Goal: Task Accomplishment & Management: Complete application form

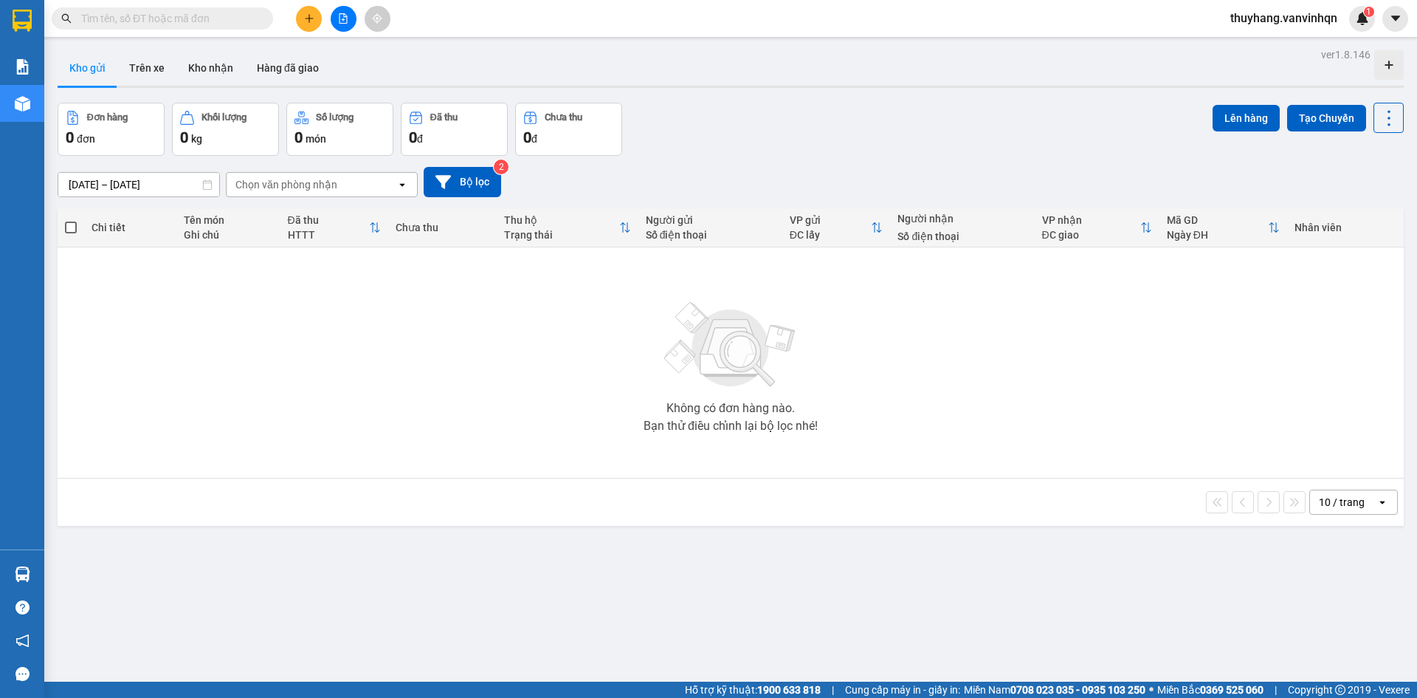
click at [382, 187] on div "Chọn văn phòng nhận" at bounding box center [312, 185] width 170 height 24
click at [375, 224] on div "Bến xe [GEOGRAPHIC_DATA]" at bounding box center [322, 215] width 192 height 27
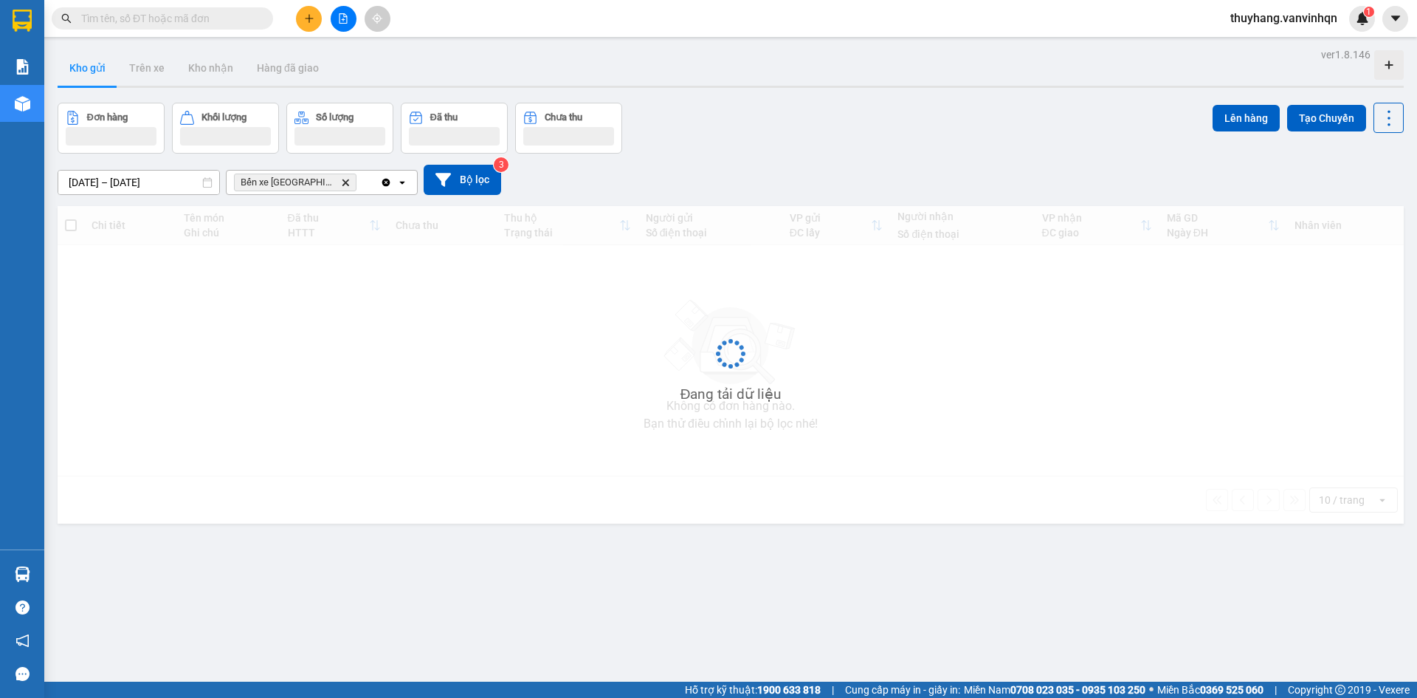
click at [400, 183] on icon "open" at bounding box center [402, 182] width 12 height 12
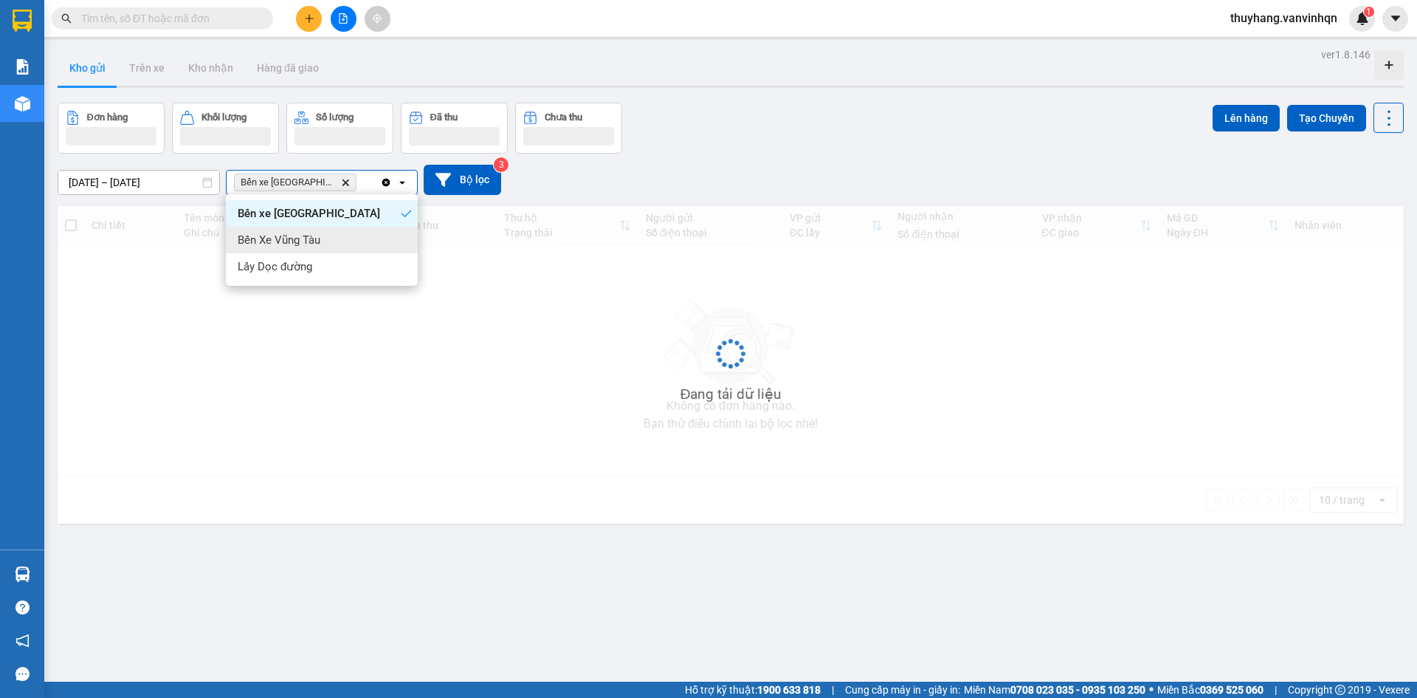
click at [393, 235] on div "Bến Xe Vũng Tàu" at bounding box center [322, 240] width 192 height 27
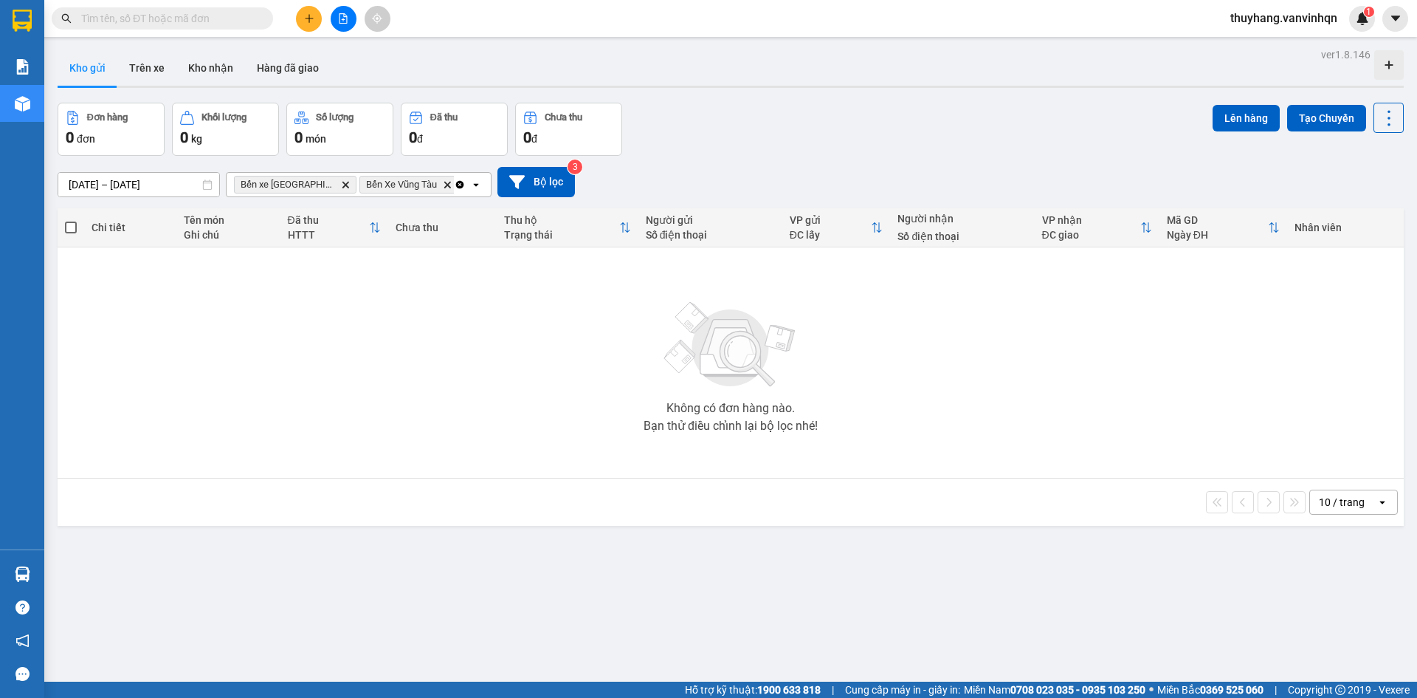
click at [473, 184] on icon at bounding box center [475, 184] width 5 height 3
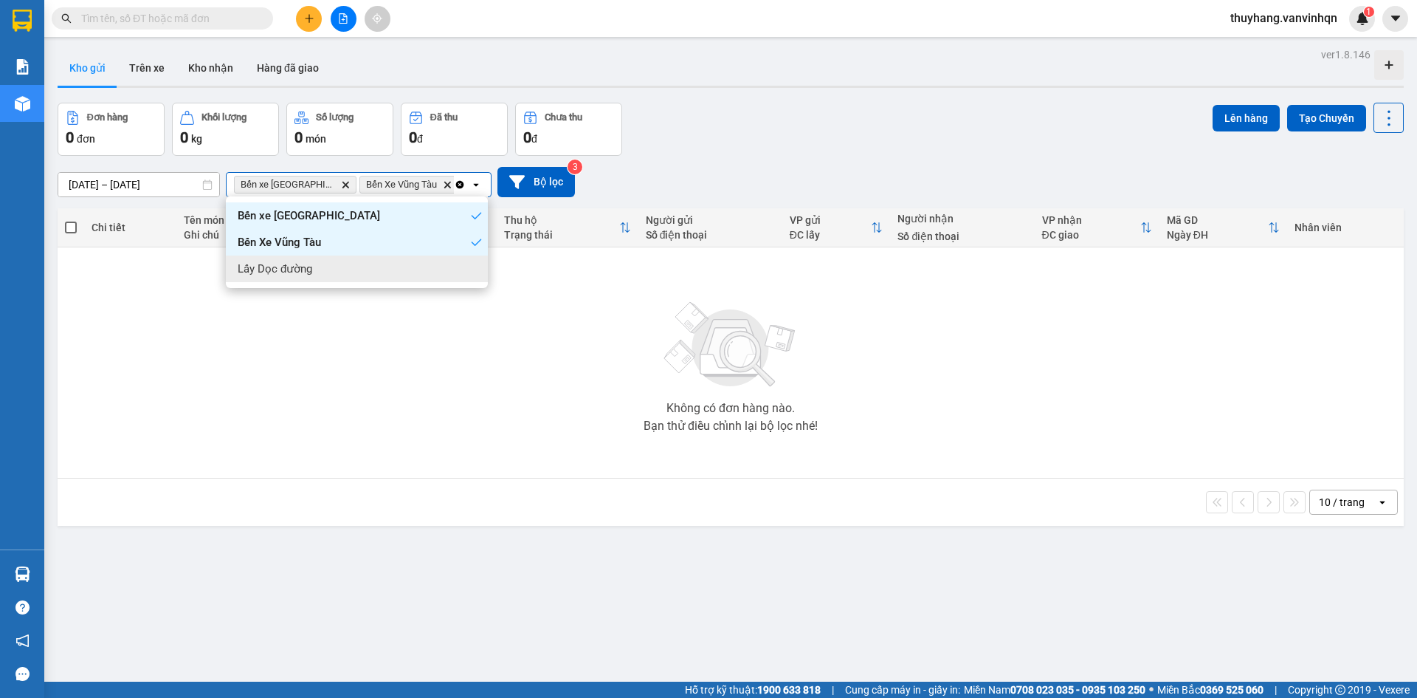
click at [469, 265] on div "Lấy Dọc đường" at bounding box center [357, 268] width 262 height 27
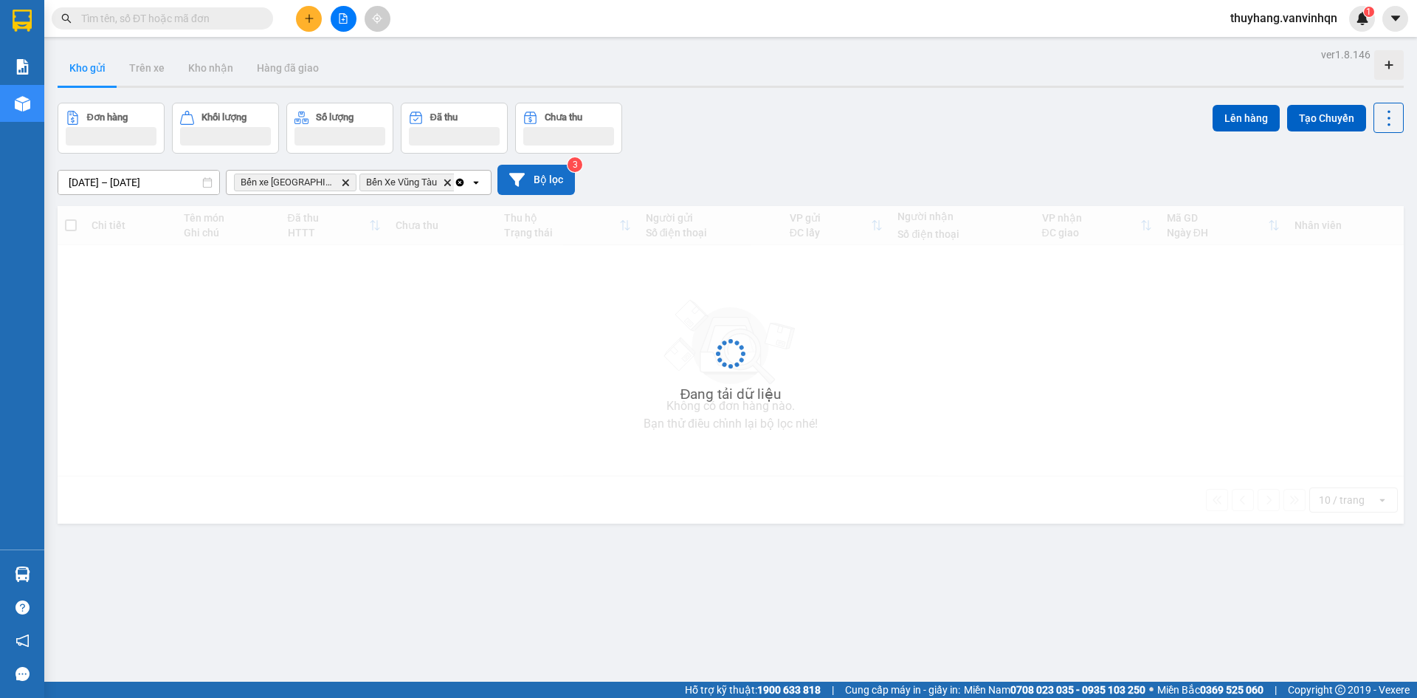
click at [540, 181] on button "Bộ lọc" at bounding box center [537, 180] width 78 height 30
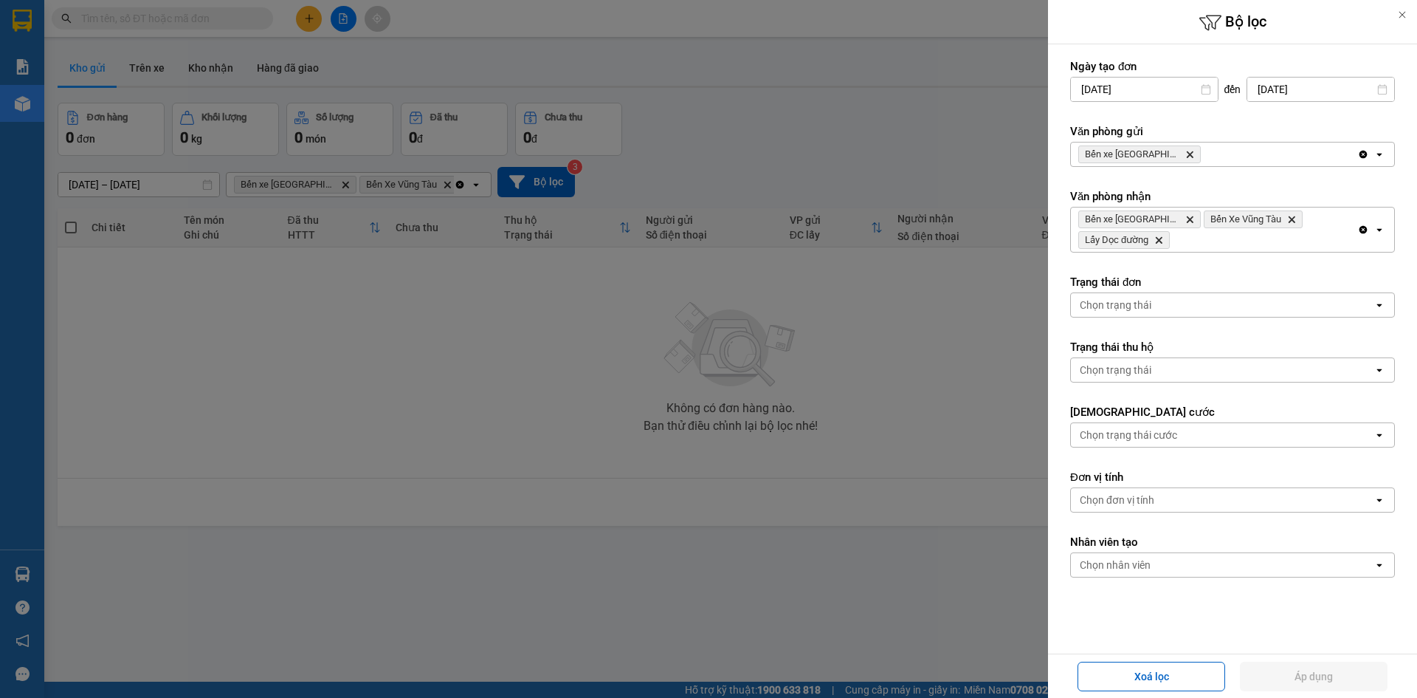
click at [1374, 158] on icon "open" at bounding box center [1380, 154] width 12 height 12
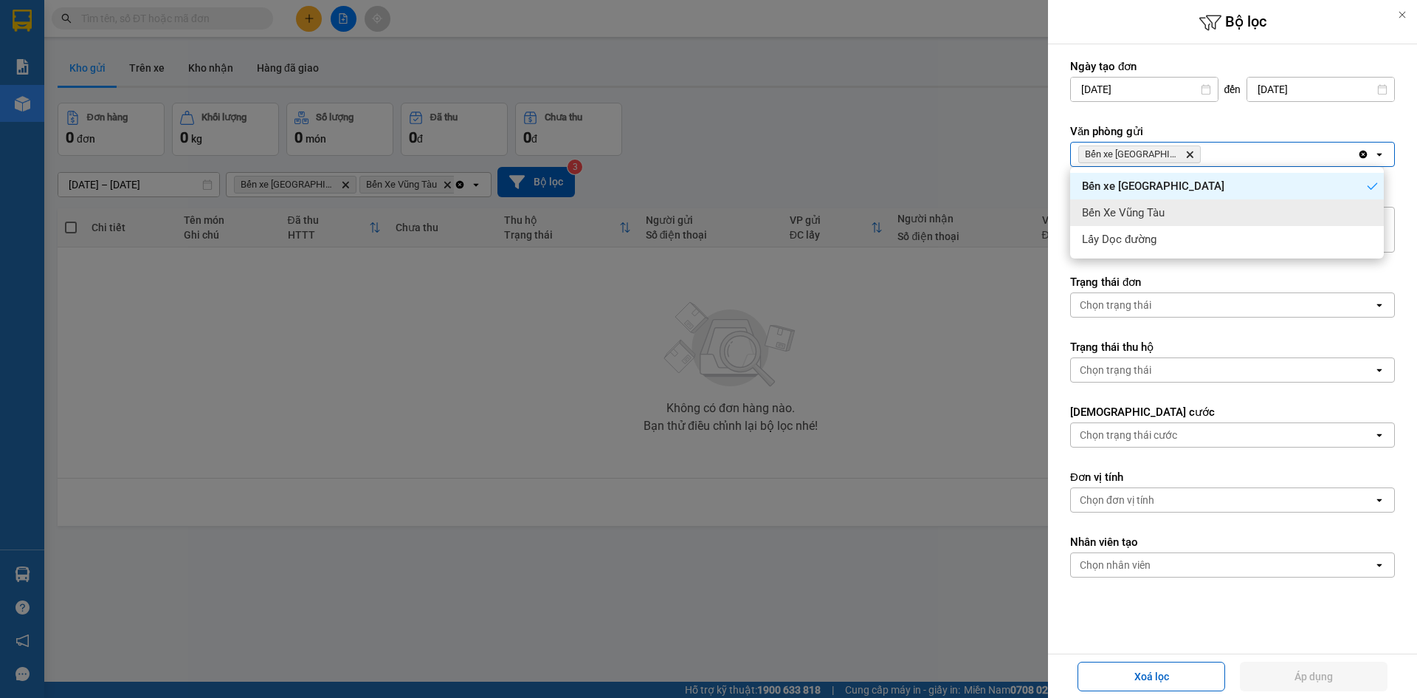
drag, startPoint x: 1362, startPoint y: 204, endPoint x: 1364, endPoint y: 165, distance: 38.4
click at [1361, 203] on div "Bến Xe Vũng Tàu" at bounding box center [1227, 212] width 314 height 27
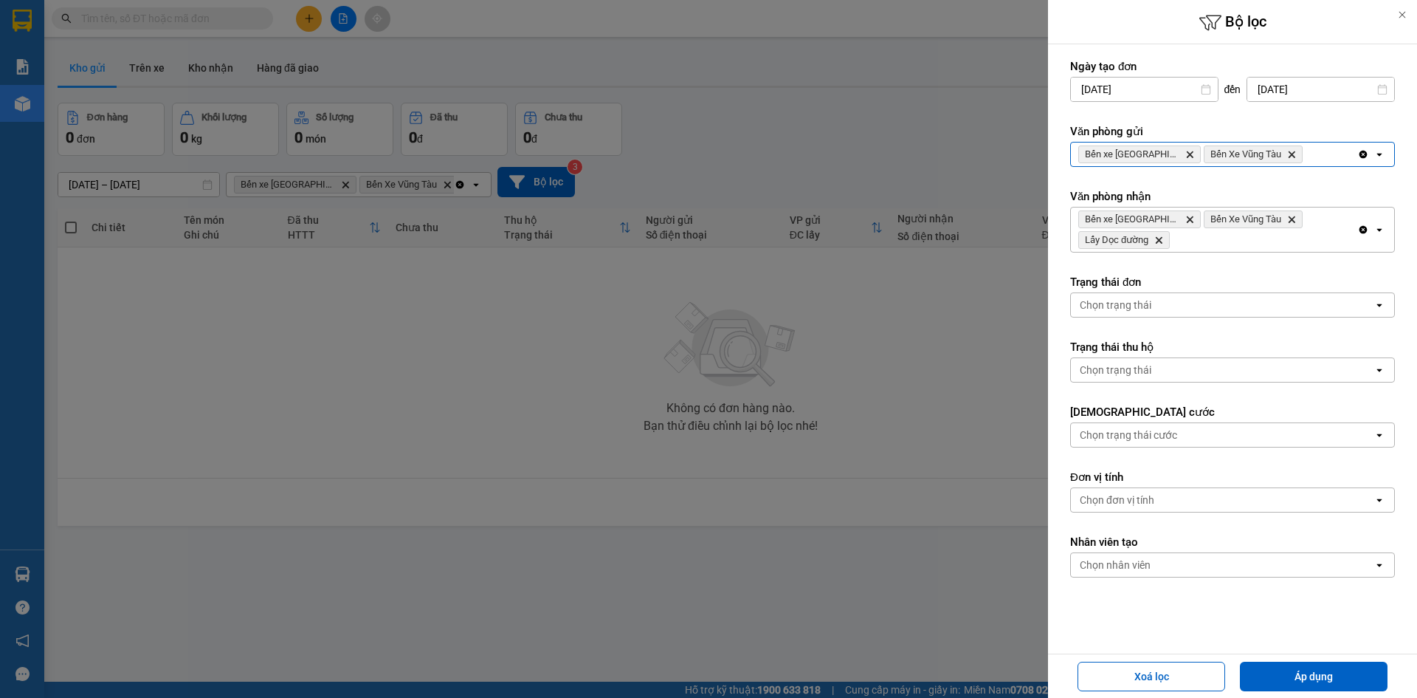
click at [1374, 150] on icon "open" at bounding box center [1380, 154] width 12 height 12
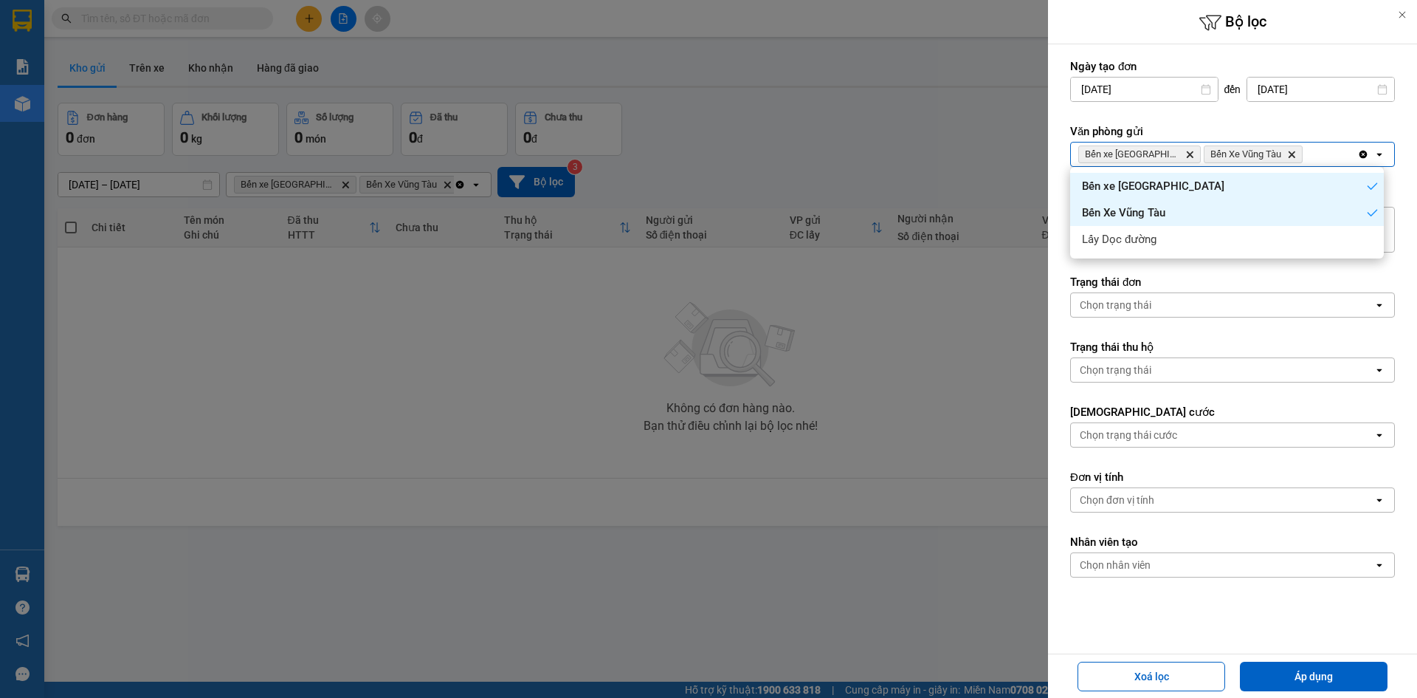
click at [1364, 230] on div "Lấy Dọc đường" at bounding box center [1227, 239] width 314 height 27
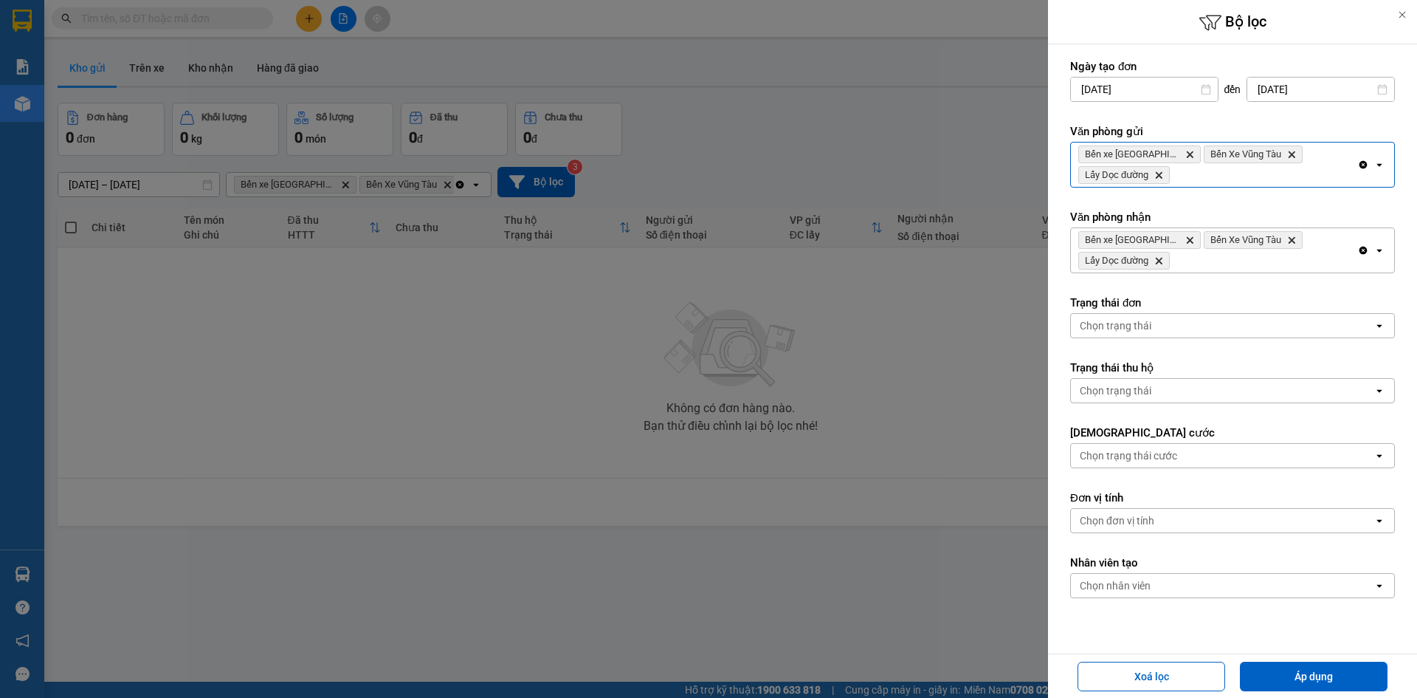
drag, startPoint x: 1364, startPoint y: 677, endPoint x: 904, endPoint y: 421, distance: 527.1
click at [1348, 664] on button "Áp dụng" at bounding box center [1314, 676] width 148 height 30
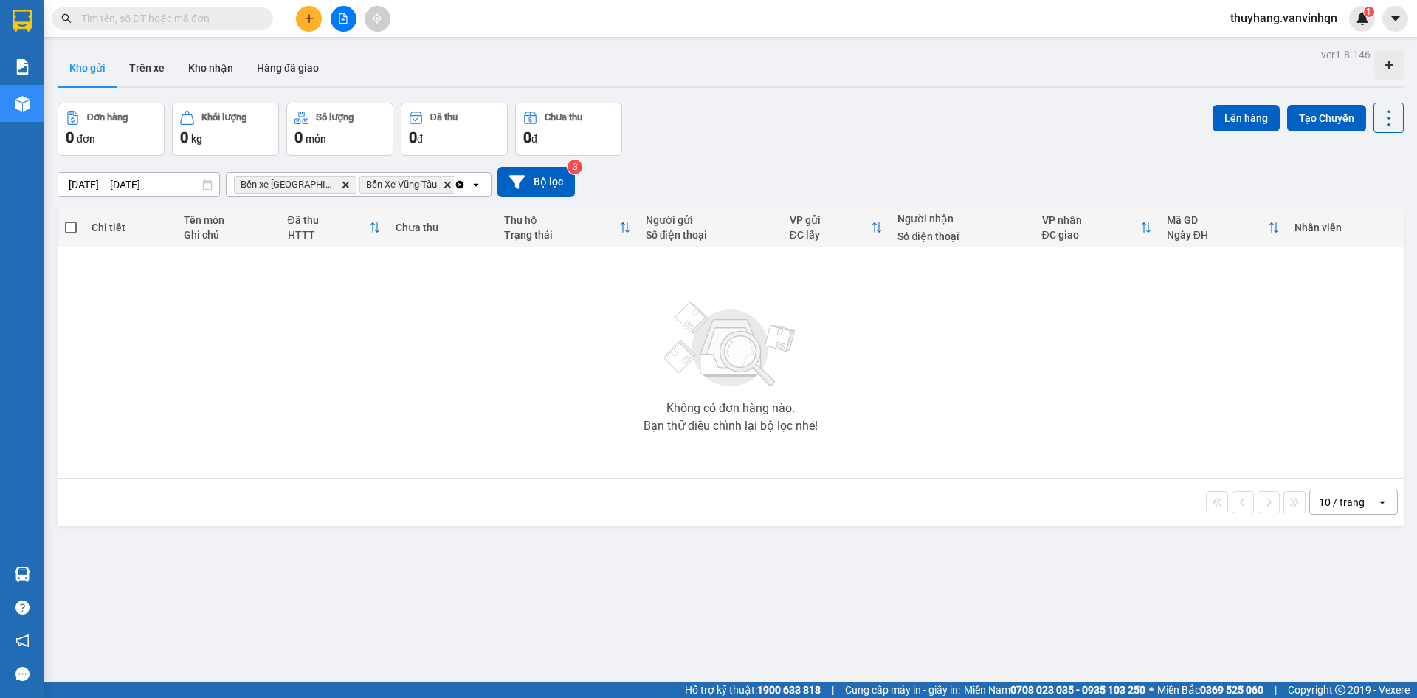
click at [312, 23] on icon "plus" at bounding box center [309, 18] width 10 height 10
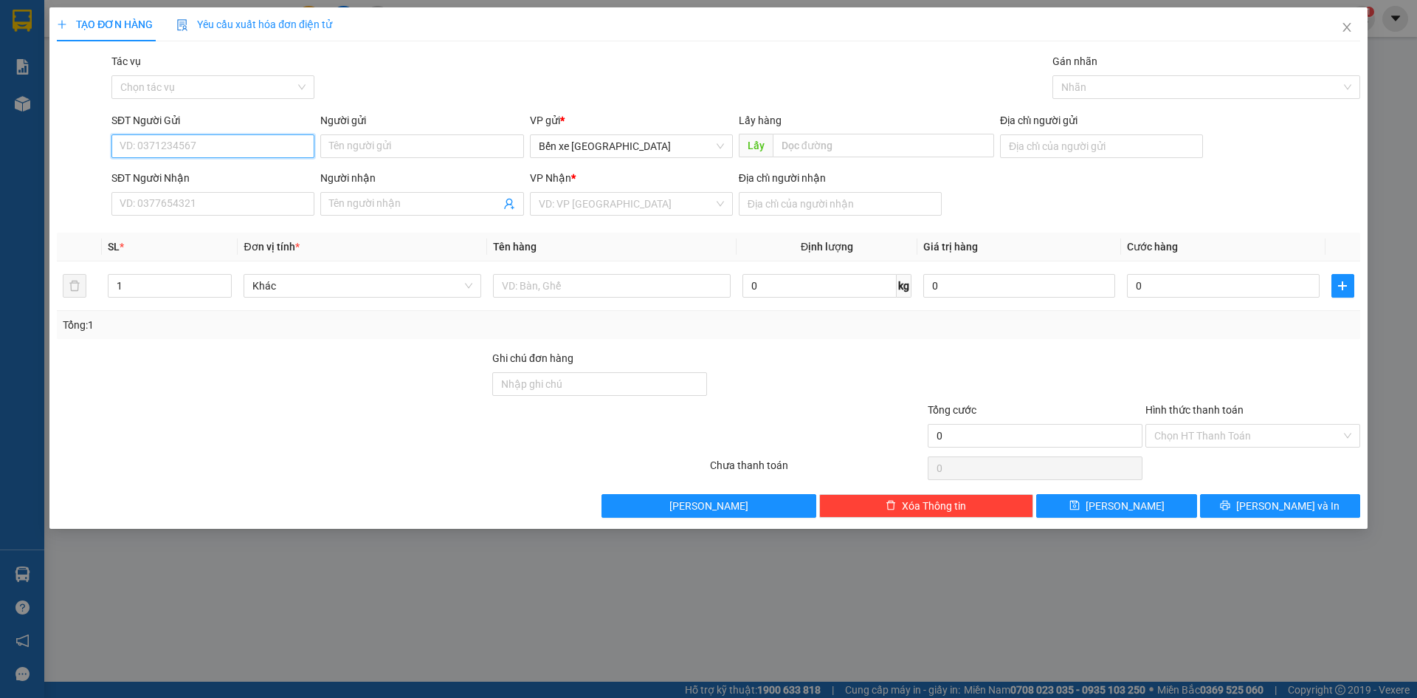
click at [232, 145] on input "SĐT Người Gửi" at bounding box center [212, 146] width 203 height 24
click at [559, 146] on span "Bến xe [GEOGRAPHIC_DATA]" at bounding box center [631, 146] width 185 height 22
type input "0397084088"
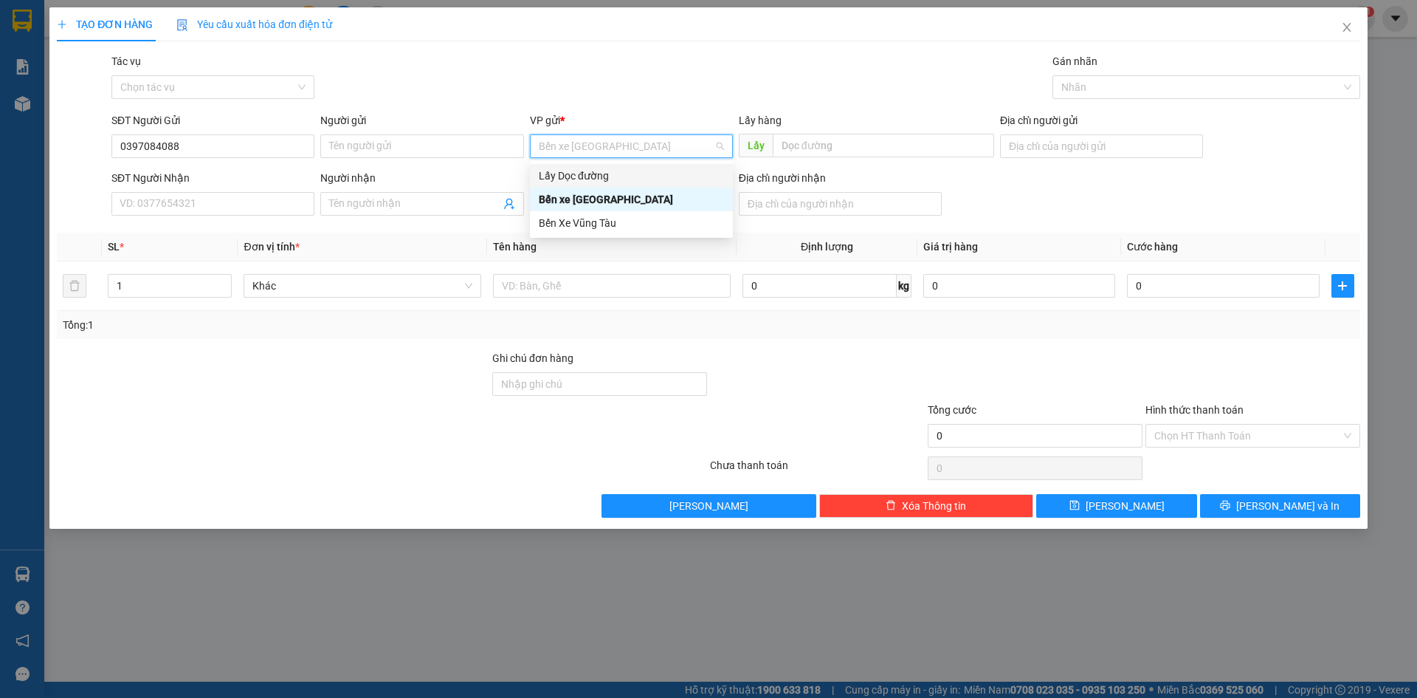
click at [566, 175] on div "Lấy Dọc đường" at bounding box center [631, 176] width 185 height 16
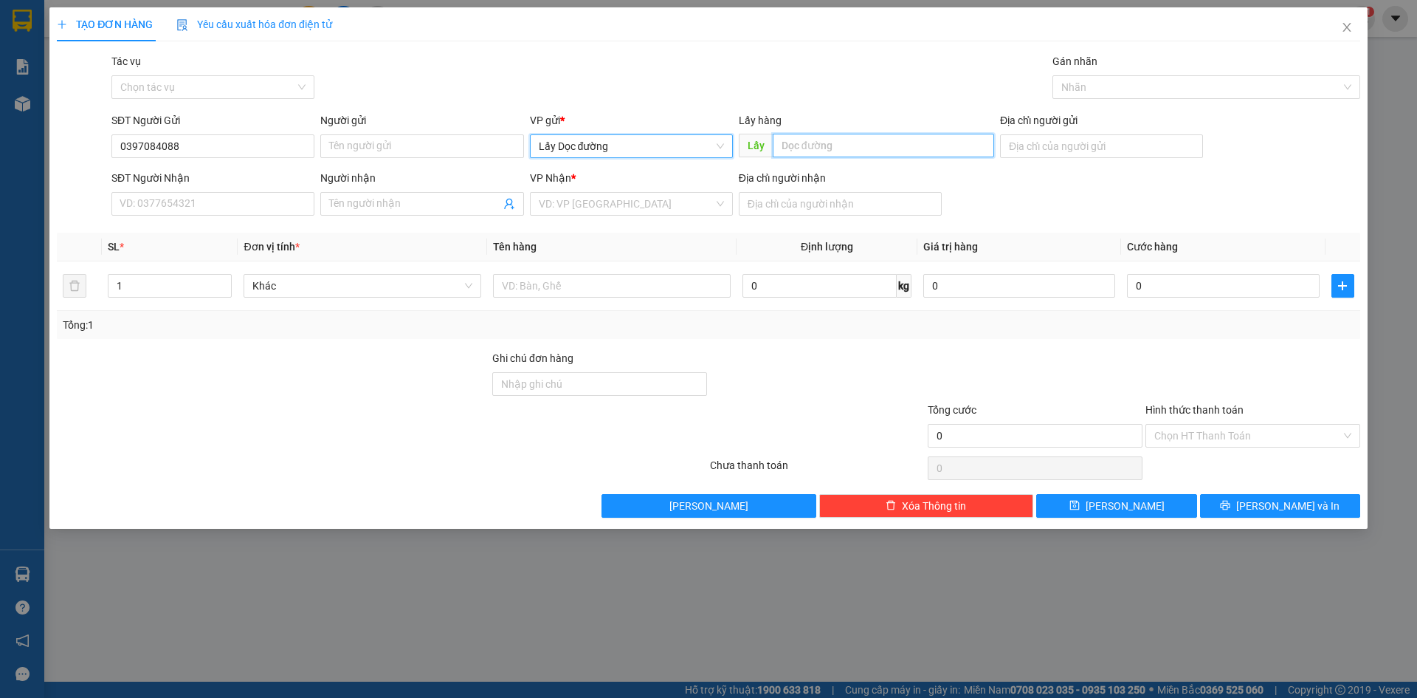
click at [790, 145] on input "text" at bounding box center [883, 146] width 221 height 24
type input "phù mỹ"
click at [704, 202] on input "search" at bounding box center [626, 204] width 175 height 22
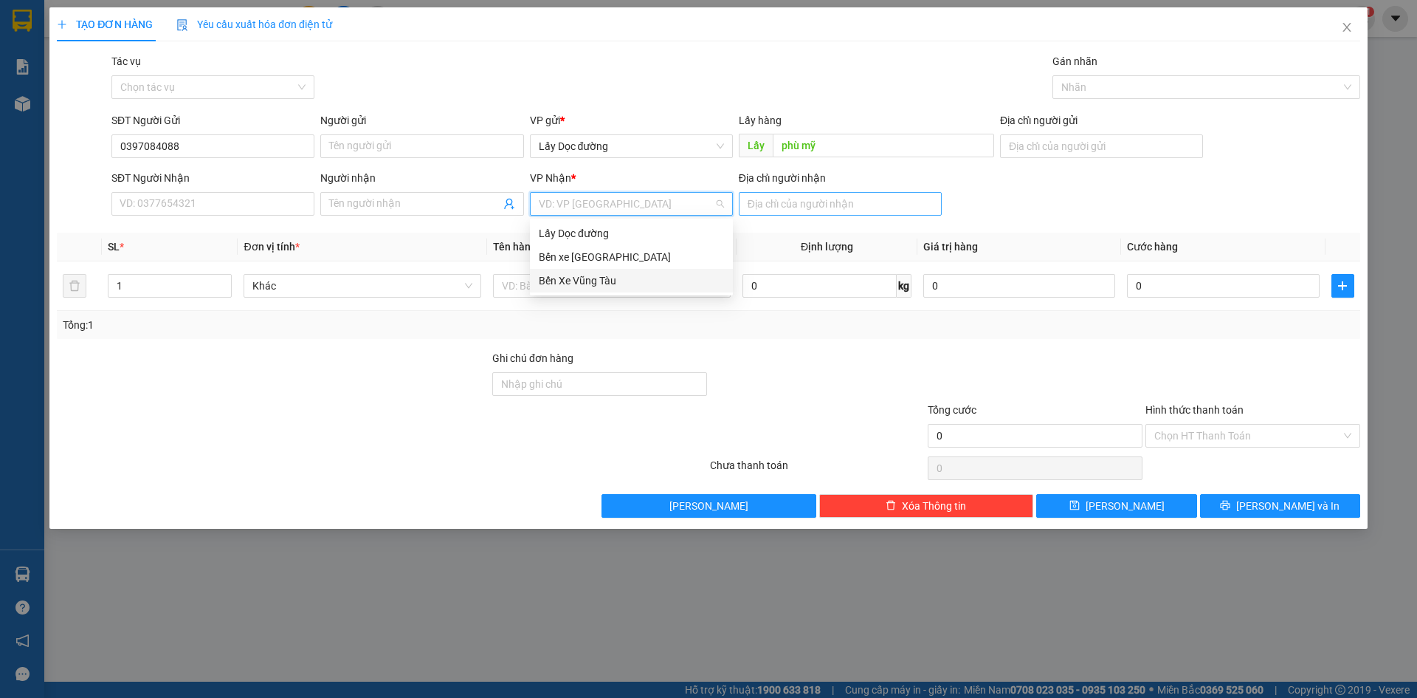
drag, startPoint x: 625, startPoint y: 281, endPoint x: 811, endPoint y: 210, distance: 198.8
click at [628, 278] on div "Bến Xe Vũng Tàu" at bounding box center [631, 280] width 185 height 16
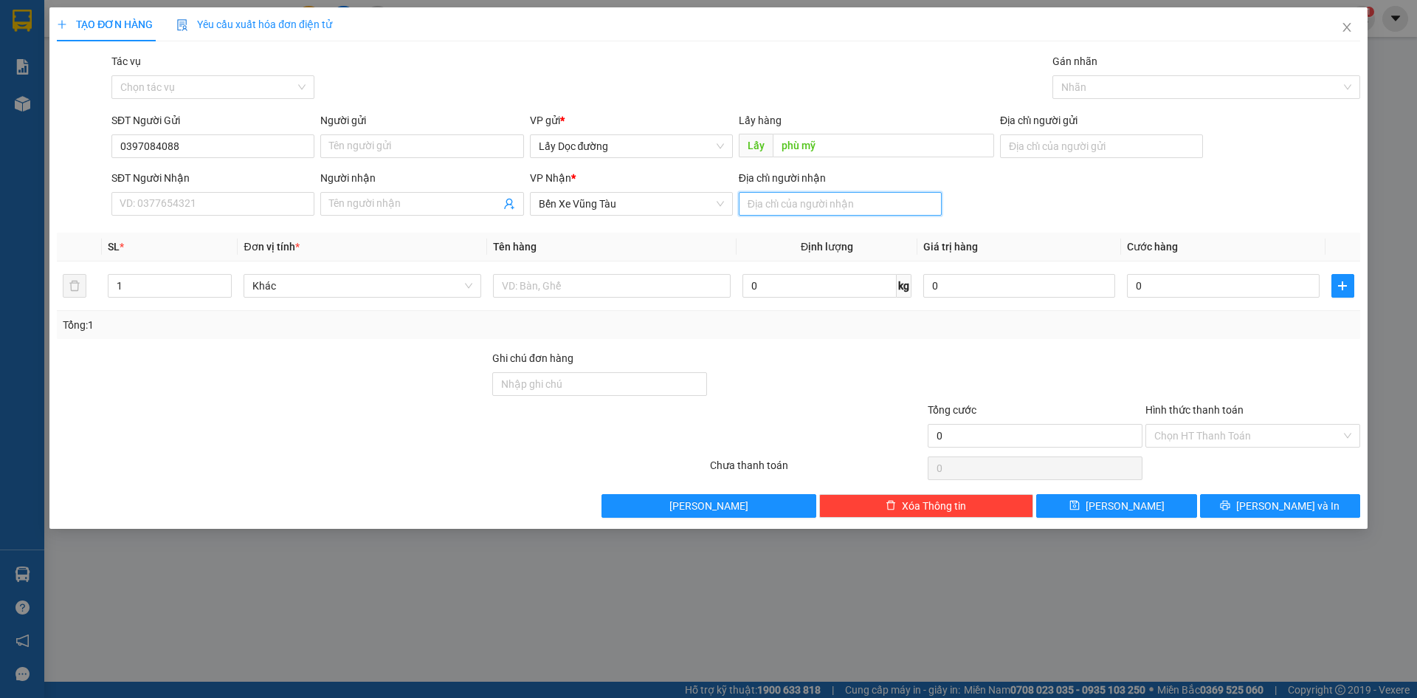
click at [814, 204] on input "Địa chỉ người nhận" at bounding box center [840, 204] width 203 height 24
type input "châu pha"
click at [1128, 497] on div "Transit Pickup Surcharge Ids Transit Deliver Surcharge Ids Transit Deliver Surc…" at bounding box center [709, 285] width 1304 height 464
drag, startPoint x: 1124, startPoint y: 498, endPoint x: 1087, endPoint y: 416, distance: 90.9
click at [1126, 494] on button "[PERSON_NAME]" at bounding box center [1117, 506] width 160 height 24
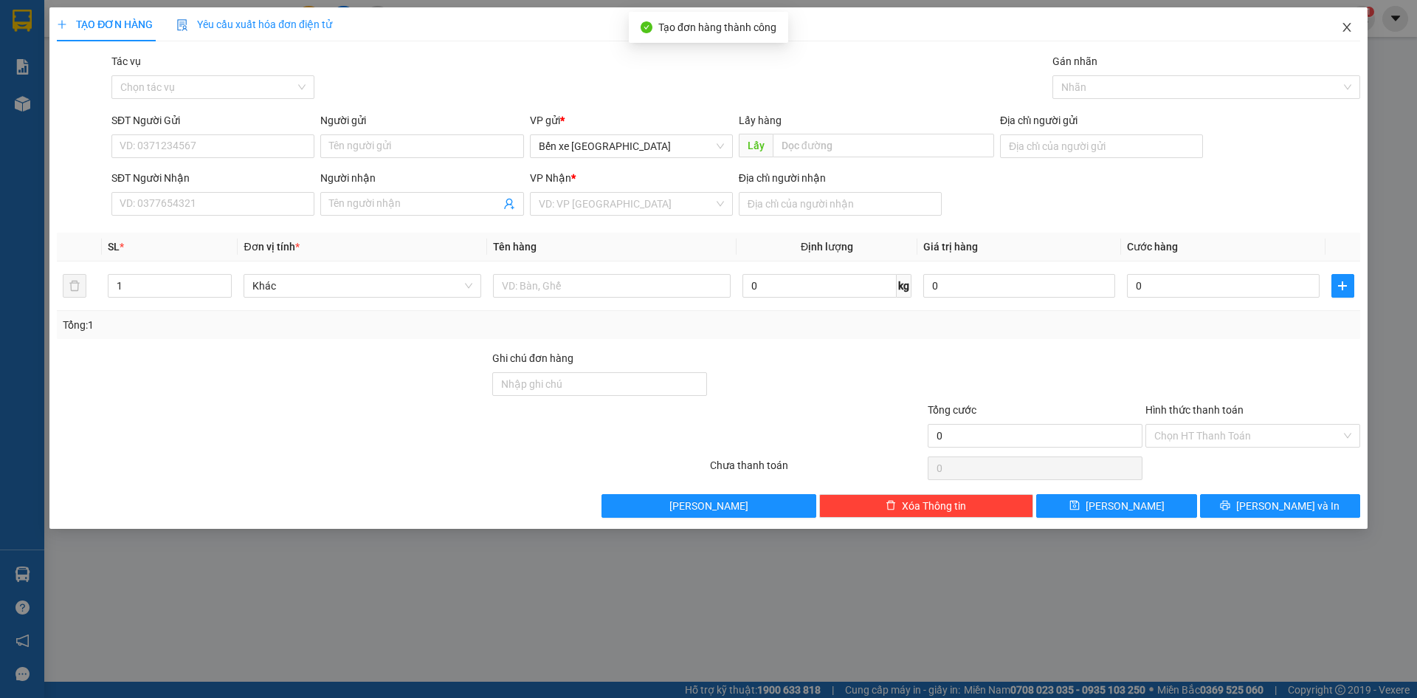
click at [1337, 27] on span "Close" at bounding box center [1347, 27] width 41 height 41
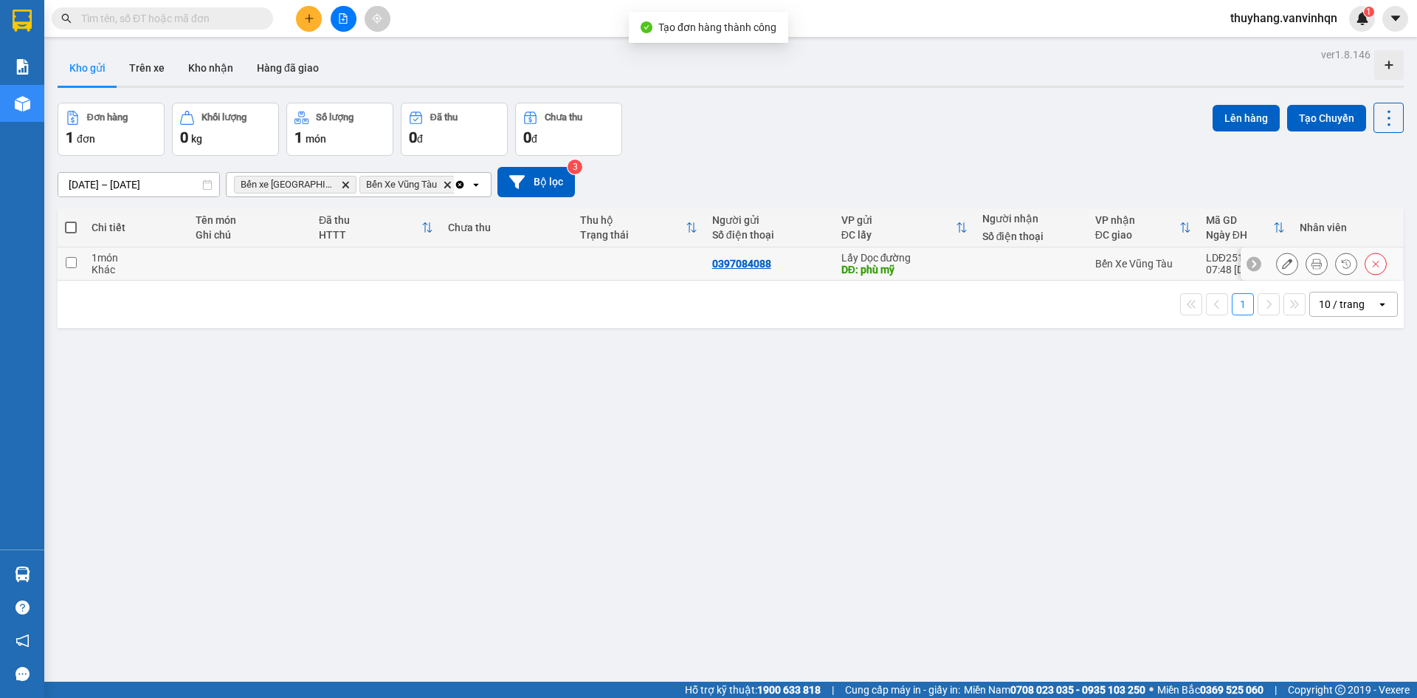
click at [193, 254] on td at bounding box center [249, 263] width 123 height 33
checkbox input "true"
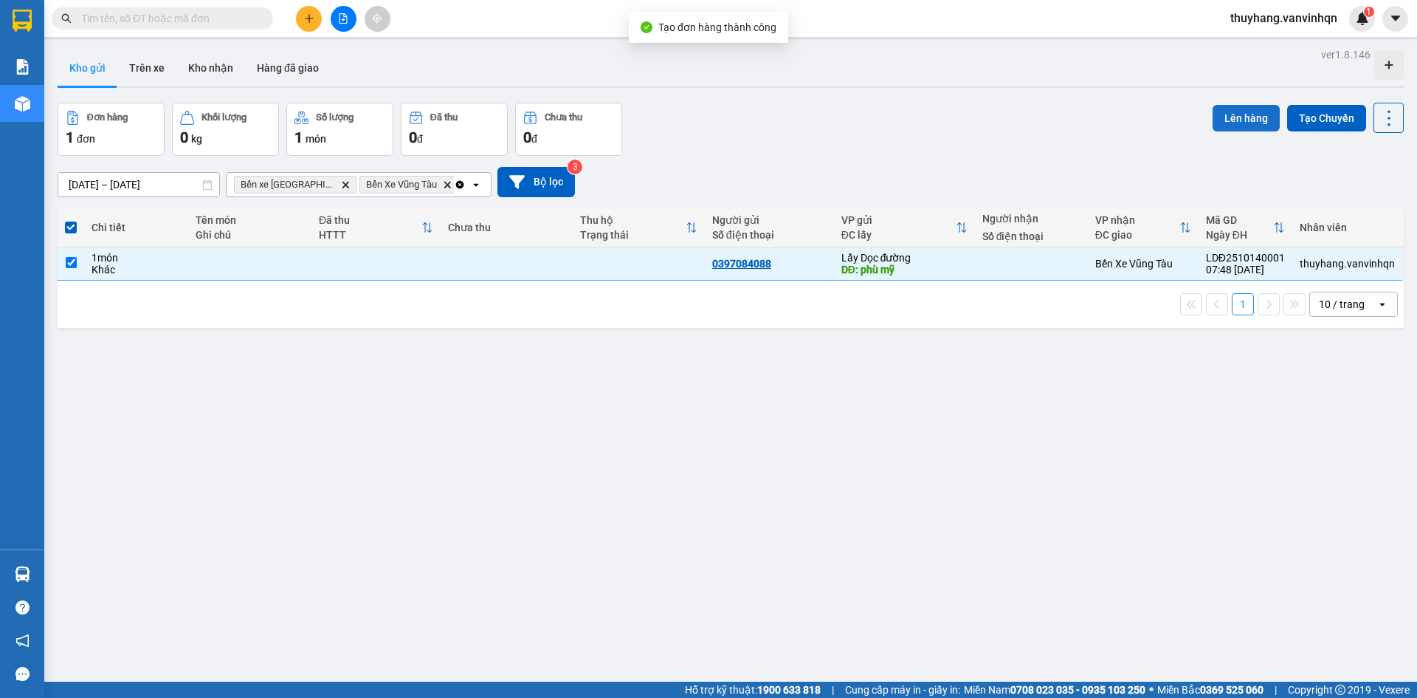
drag, startPoint x: 1220, startPoint y: 111, endPoint x: 1211, endPoint y: 111, distance: 8.1
click at [1213, 111] on button "Lên hàng" at bounding box center [1246, 118] width 67 height 27
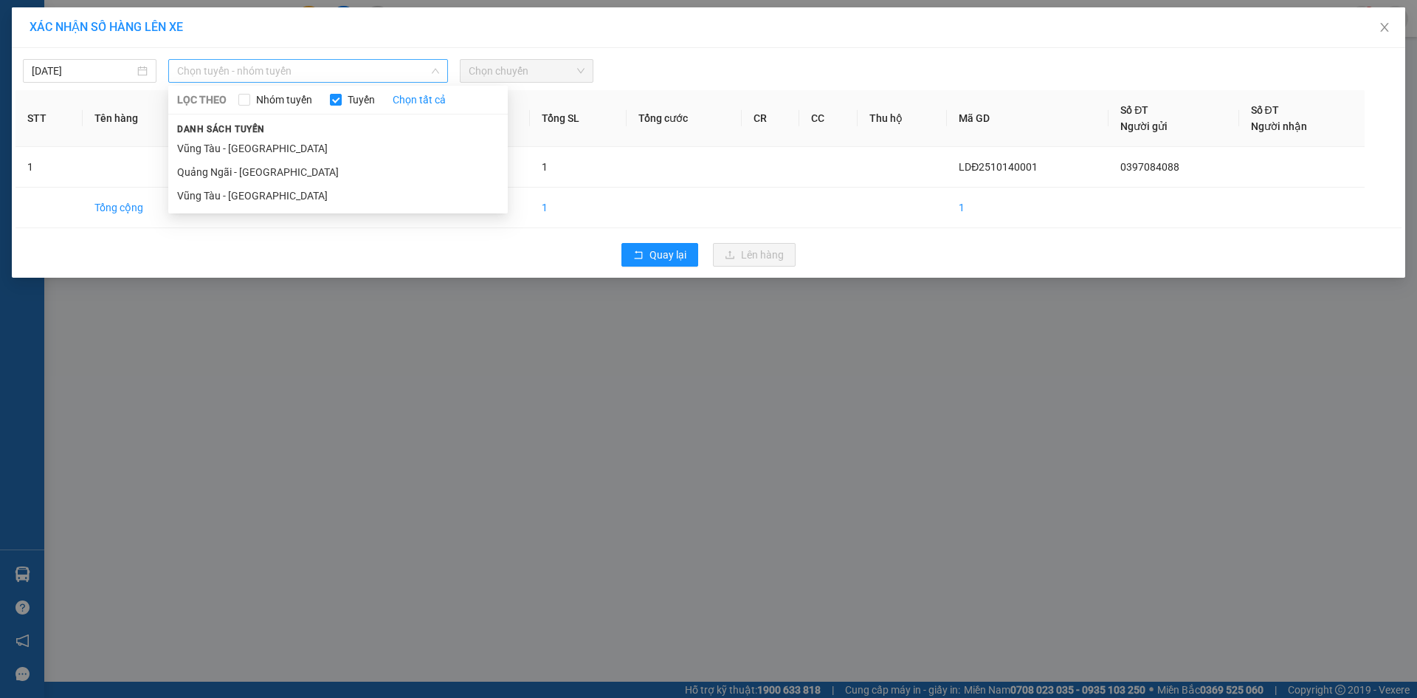
drag, startPoint x: 380, startPoint y: 75, endPoint x: 316, endPoint y: 161, distance: 107.6
click at [379, 78] on span "Chọn tuyến - nhóm tuyến" at bounding box center [308, 71] width 262 height 22
click at [309, 171] on li "Quảng Ngãi - [GEOGRAPHIC_DATA]" at bounding box center [338, 172] width 340 height 24
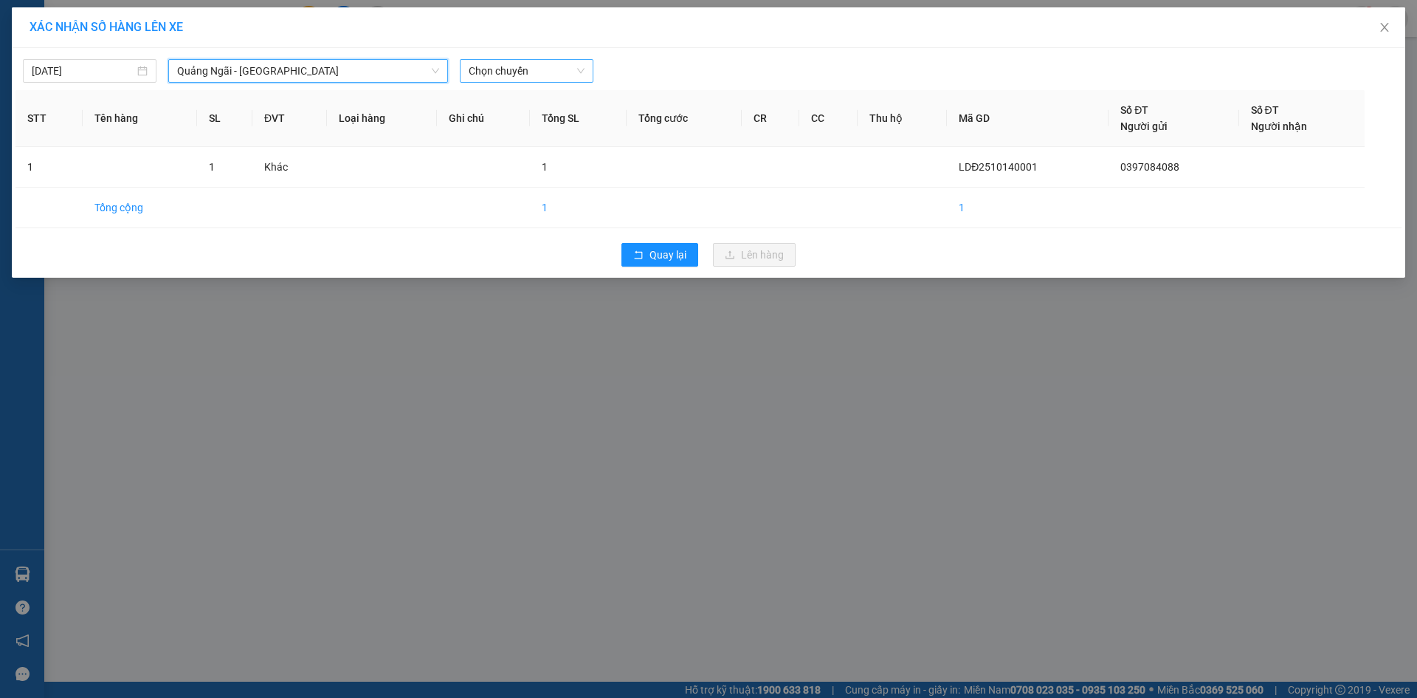
click at [528, 73] on span "Chọn chuyến" at bounding box center [527, 71] width 116 height 22
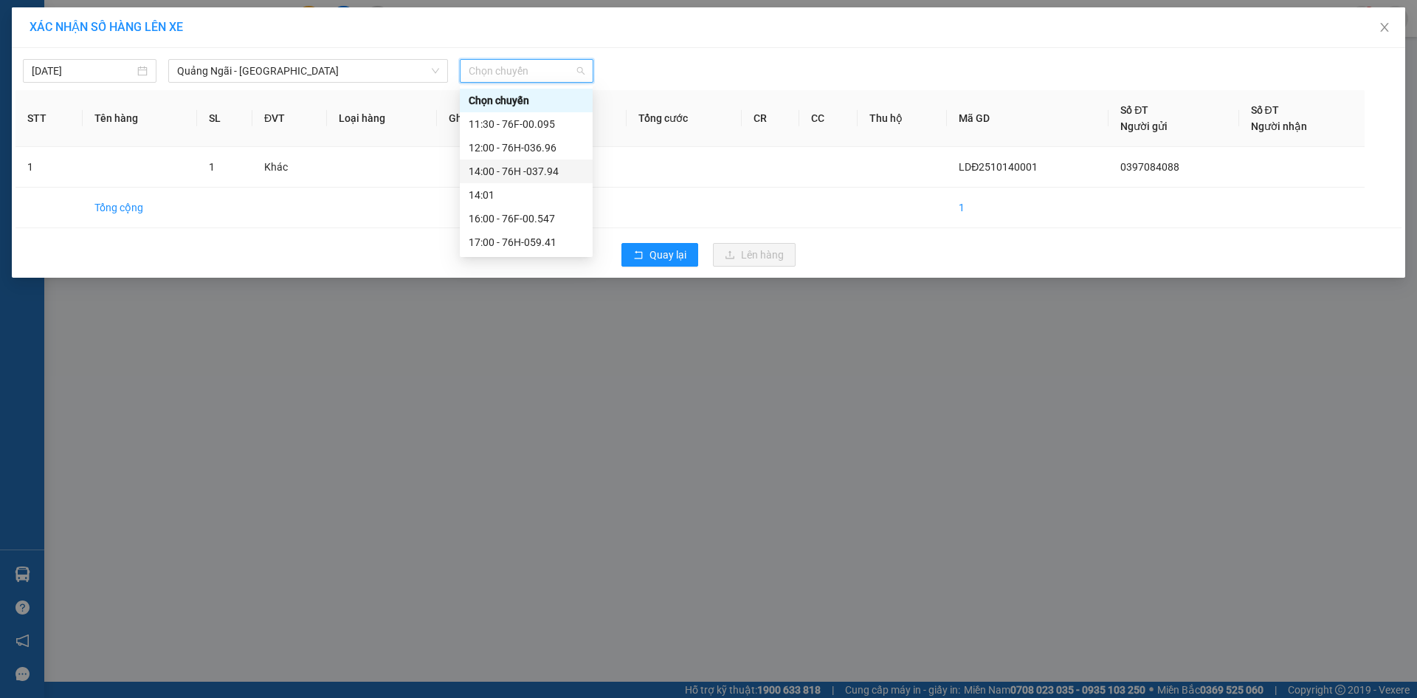
click at [557, 168] on div "14:00 - 76H -037.94" at bounding box center [526, 171] width 115 height 16
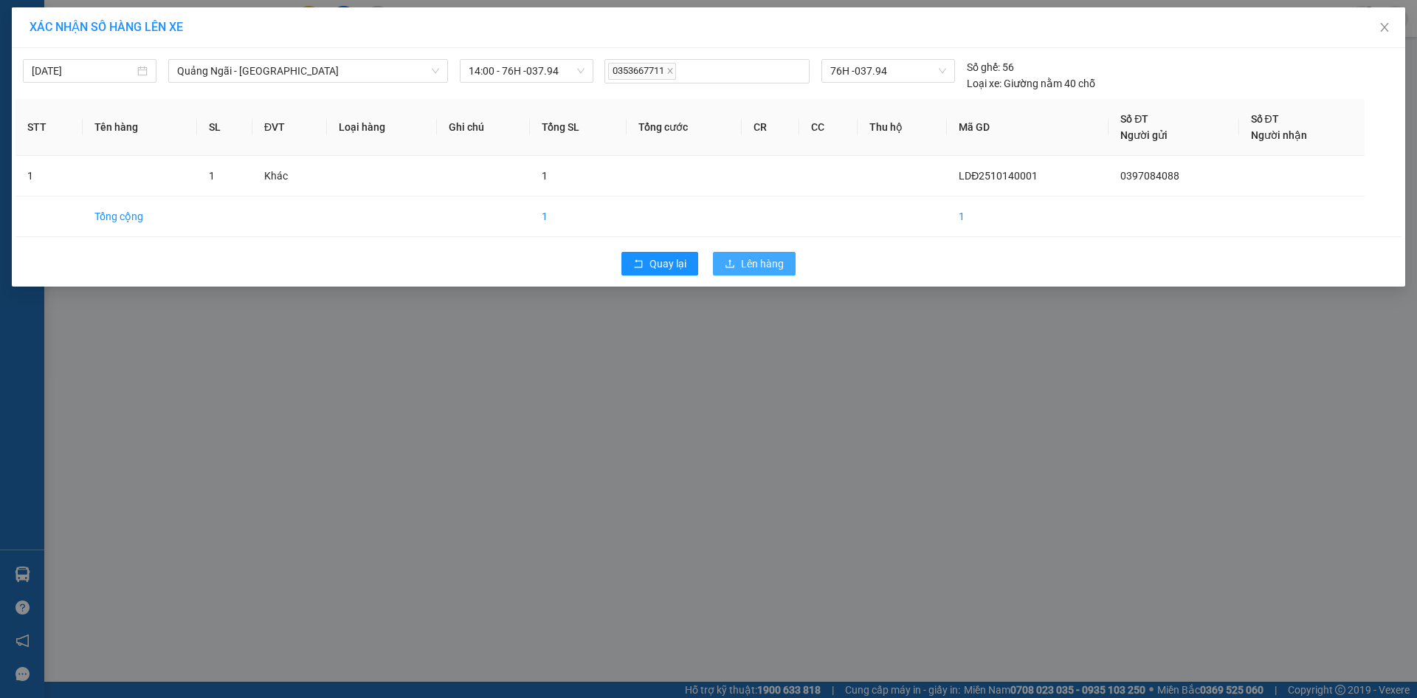
click at [774, 261] on span "Lên hàng" at bounding box center [762, 263] width 43 height 16
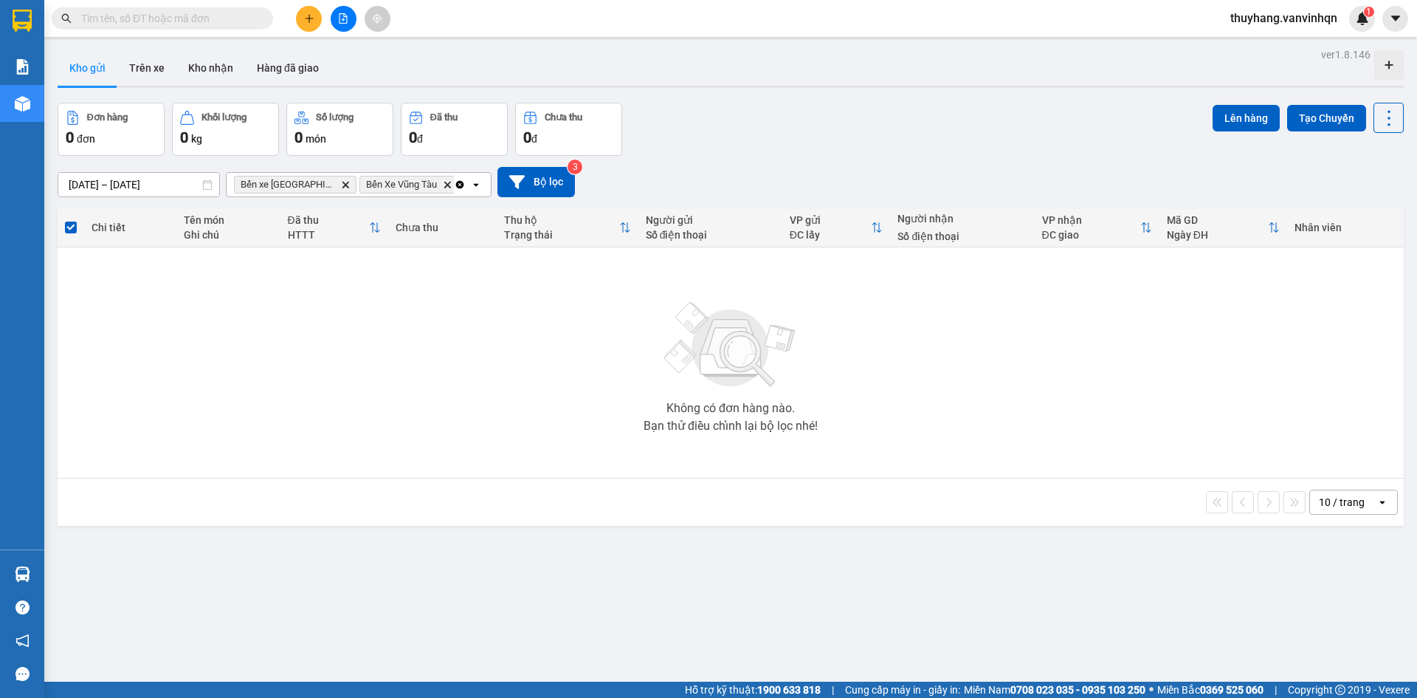
click at [310, 21] on icon "plus" at bounding box center [309, 18] width 10 height 10
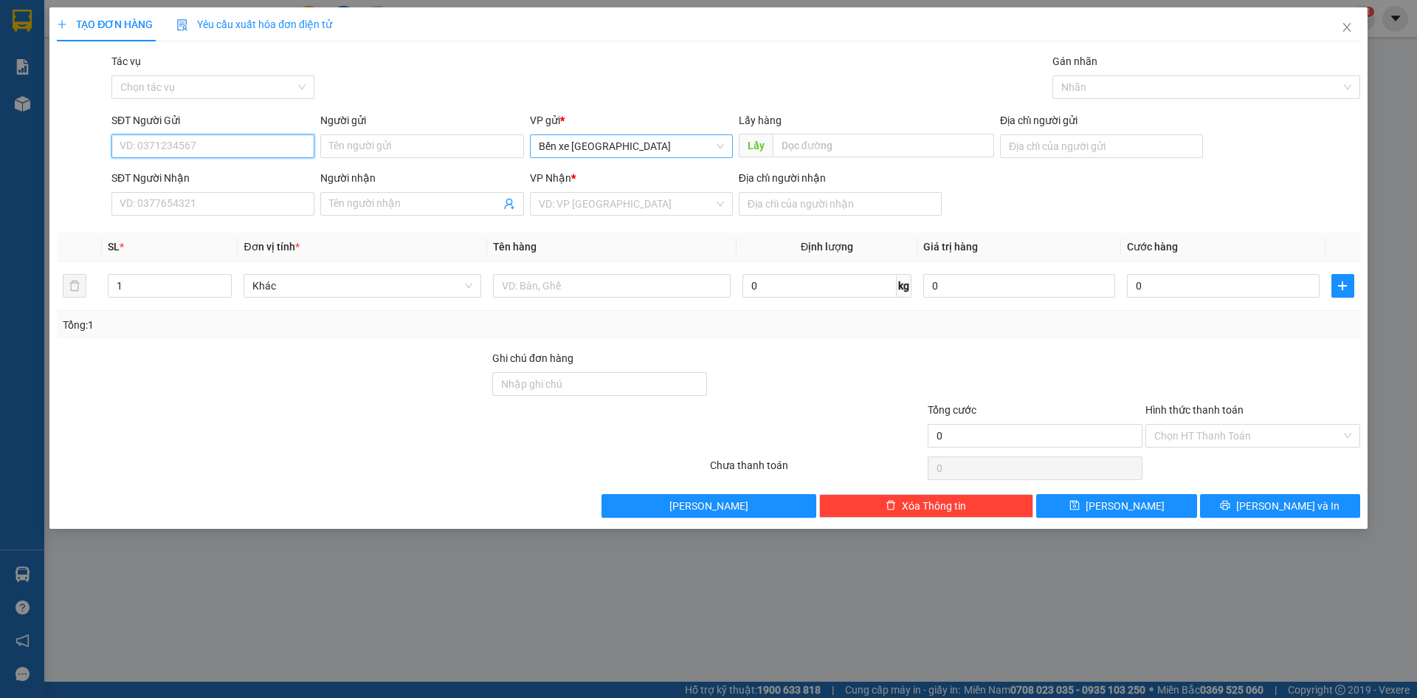
click at [666, 144] on span "Bến xe [GEOGRAPHIC_DATA]" at bounding box center [631, 146] width 185 height 22
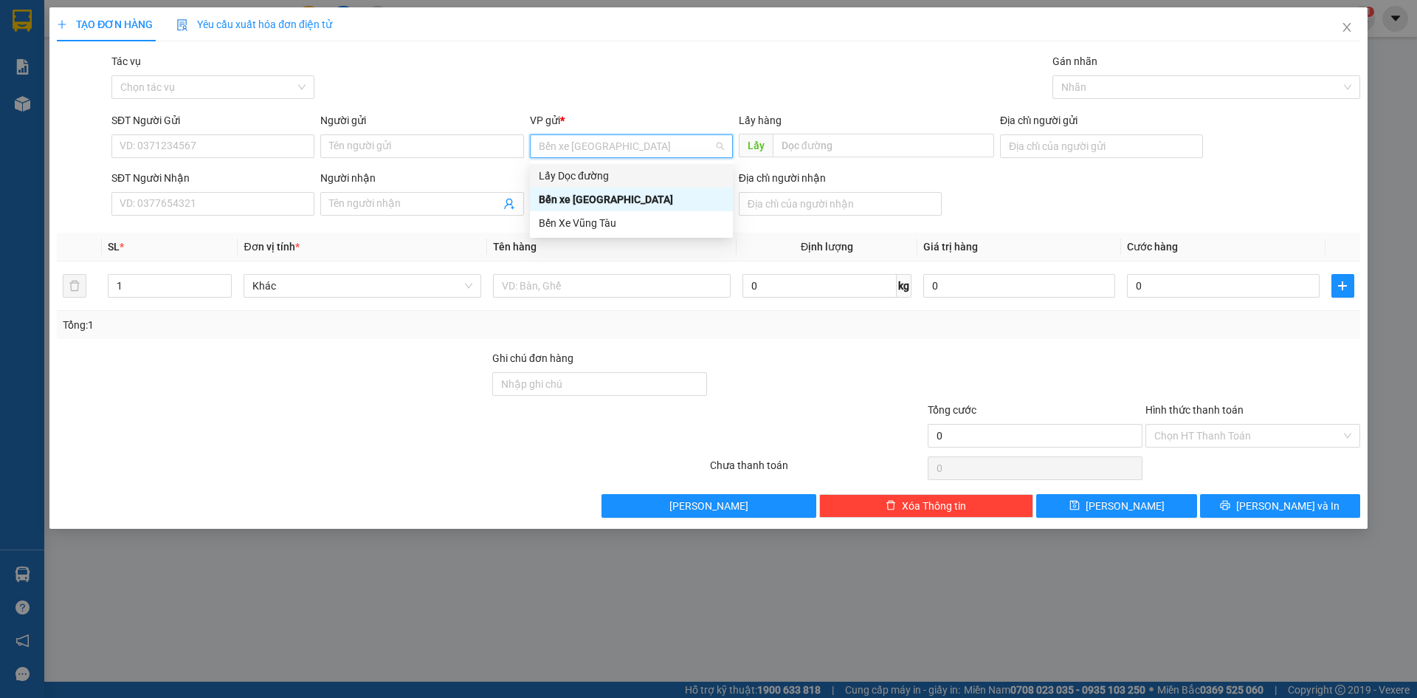
click at [619, 180] on div "Lấy Dọc đường" at bounding box center [631, 176] width 185 height 16
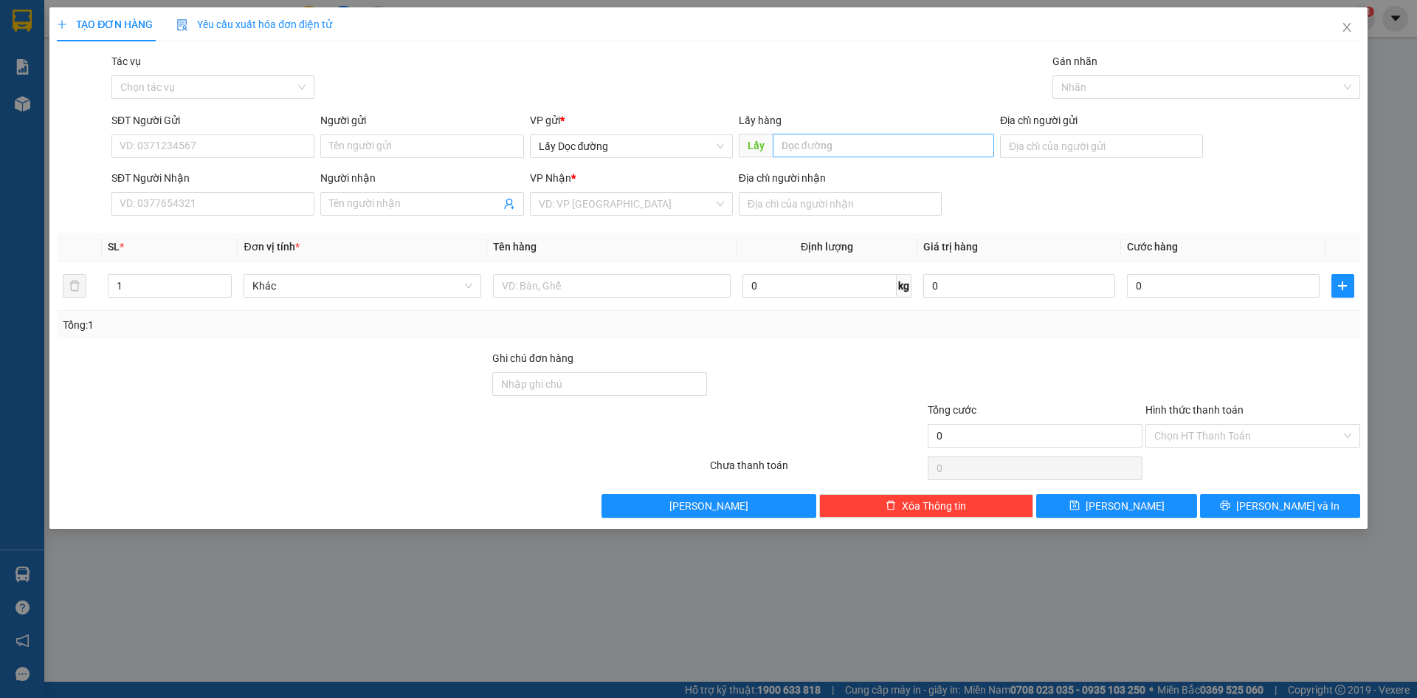
drag, startPoint x: 858, startPoint y: 125, endPoint x: 851, endPoint y: 150, distance: 26.0
click at [858, 132] on div "Lấy hàng" at bounding box center [866, 123] width 255 height 22
click at [851, 150] on input "text" at bounding box center [883, 146] width 221 height 24
type input "quán lát"
click at [633, 201] on input "search" at bounding box center [626, 204] width 175 height 22
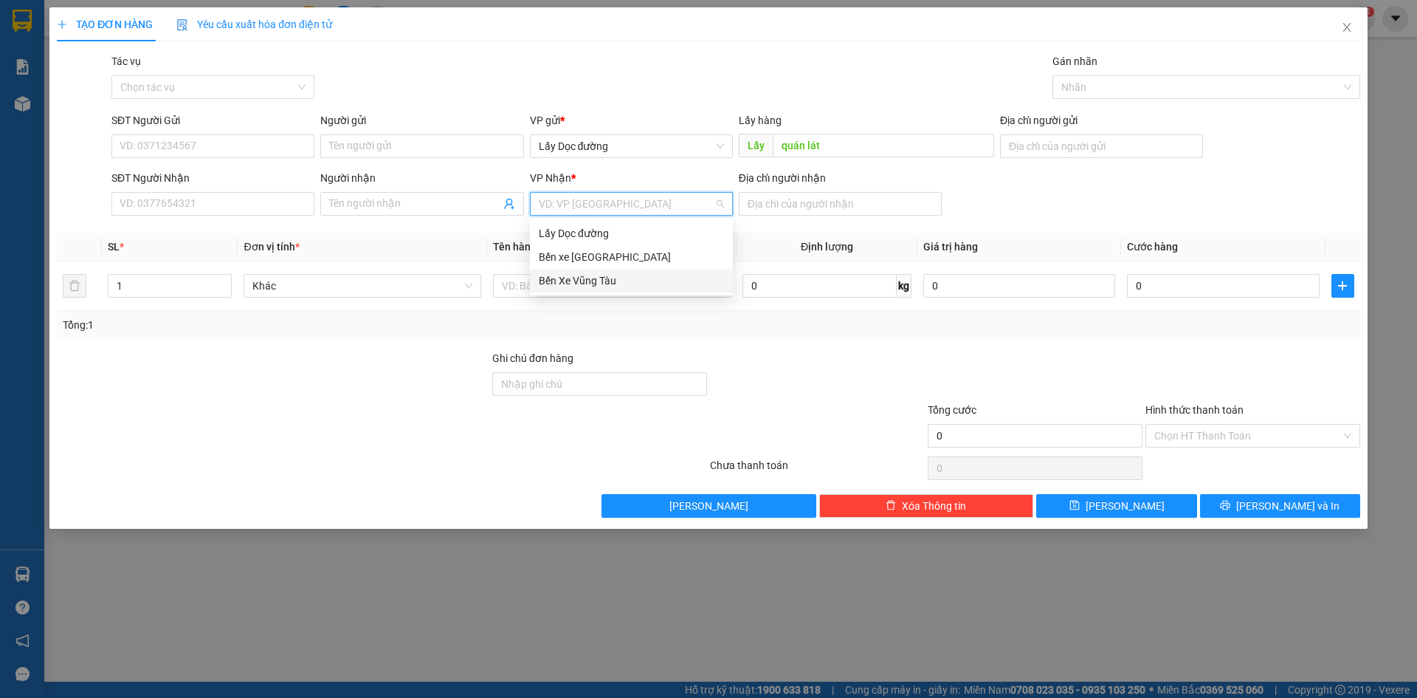
click at [611, 281] on div "Bến Xe Vũng Tàu" at bounding box center [631, 280] width 185 height 16
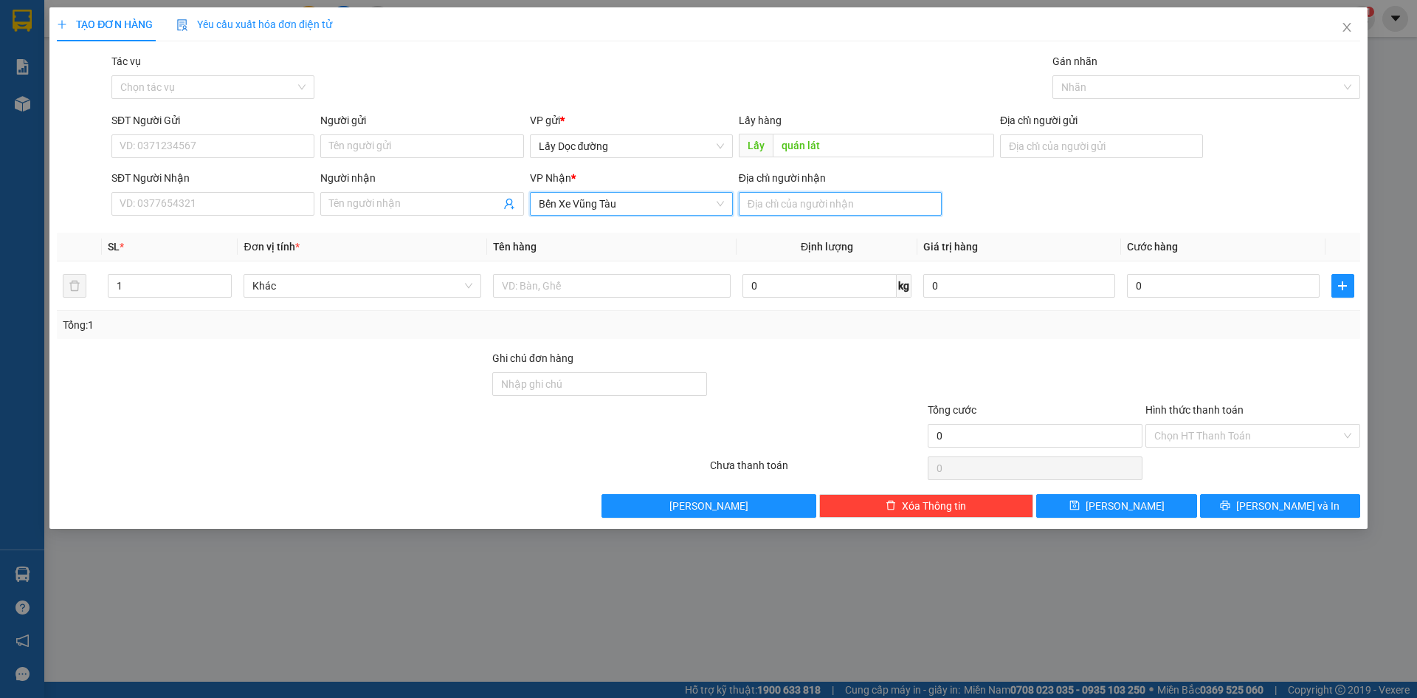
click at [811, 212] on input "Địa chỉ người nhận" at bounding box center [840, 204] width 203 height 24
type input "ngai giao"
click at [263, 150] on input "SĐT Người Gửi" at bounding box center [212, 146] width 203 height 24
type input "0333963036"
click at [876, 148] on input "quán lát" at bounding box center [883, 146] width 221 height 24
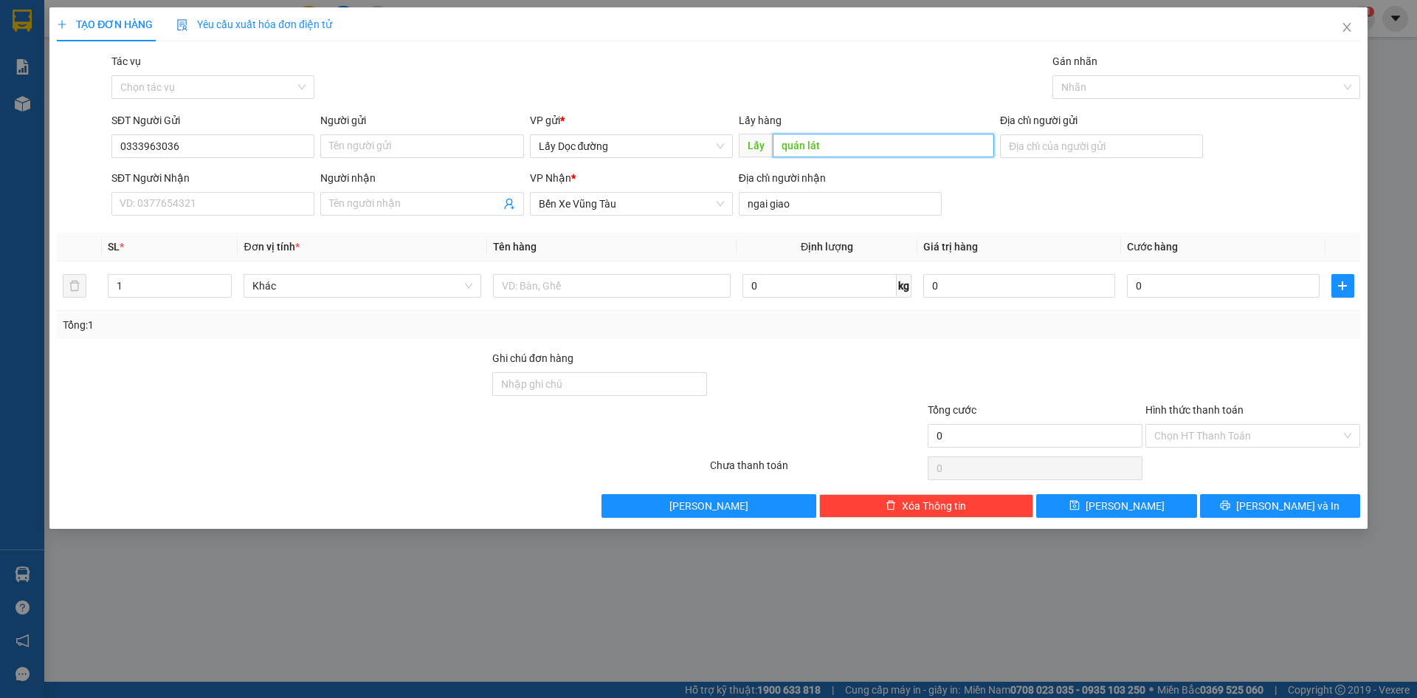
click at [773, 145] on input "quán lát" at bounding box center [883, 146] width 221 height 24
type input "cơm bà 9quán lát"
click at [1076, 510] on button "[PERSON_NAME]" at bounding box center [1117, 506] width 160 height 24
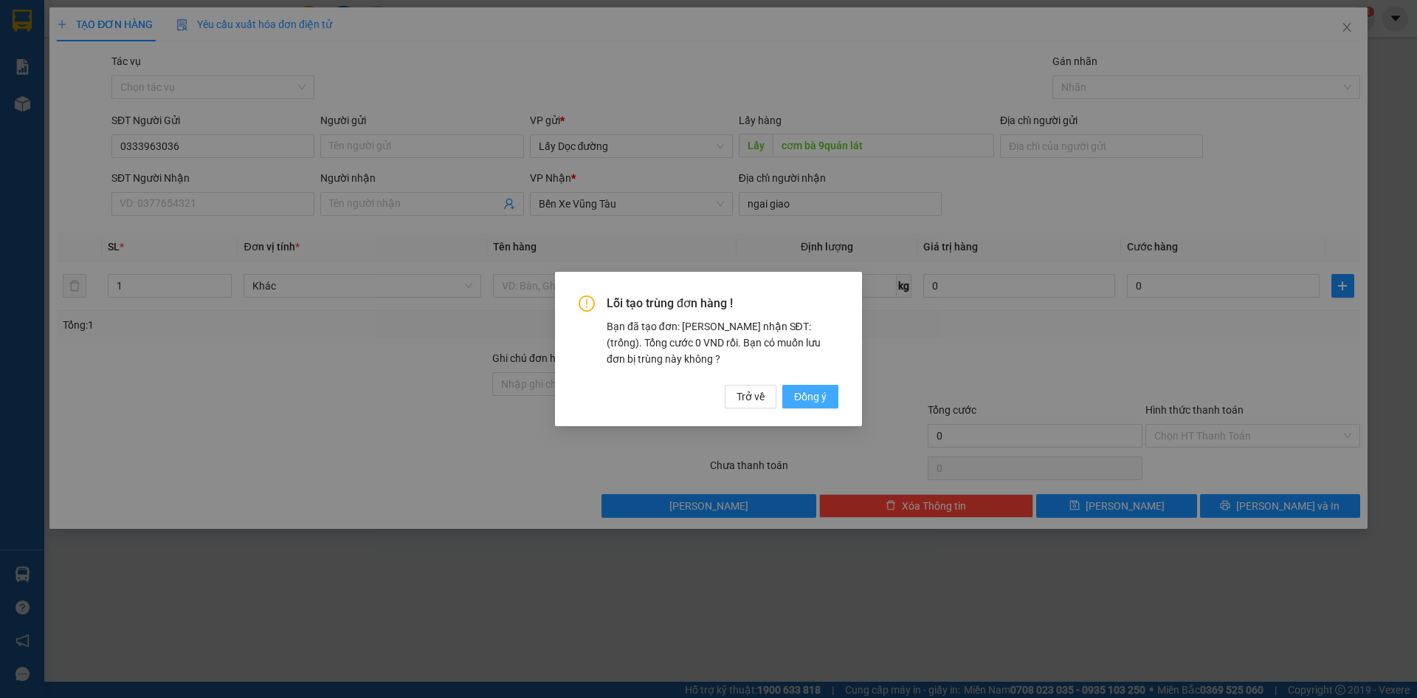
click at [838, 401] on button "Đồng ý" at bounding box center [811, 397] width 56 height 24
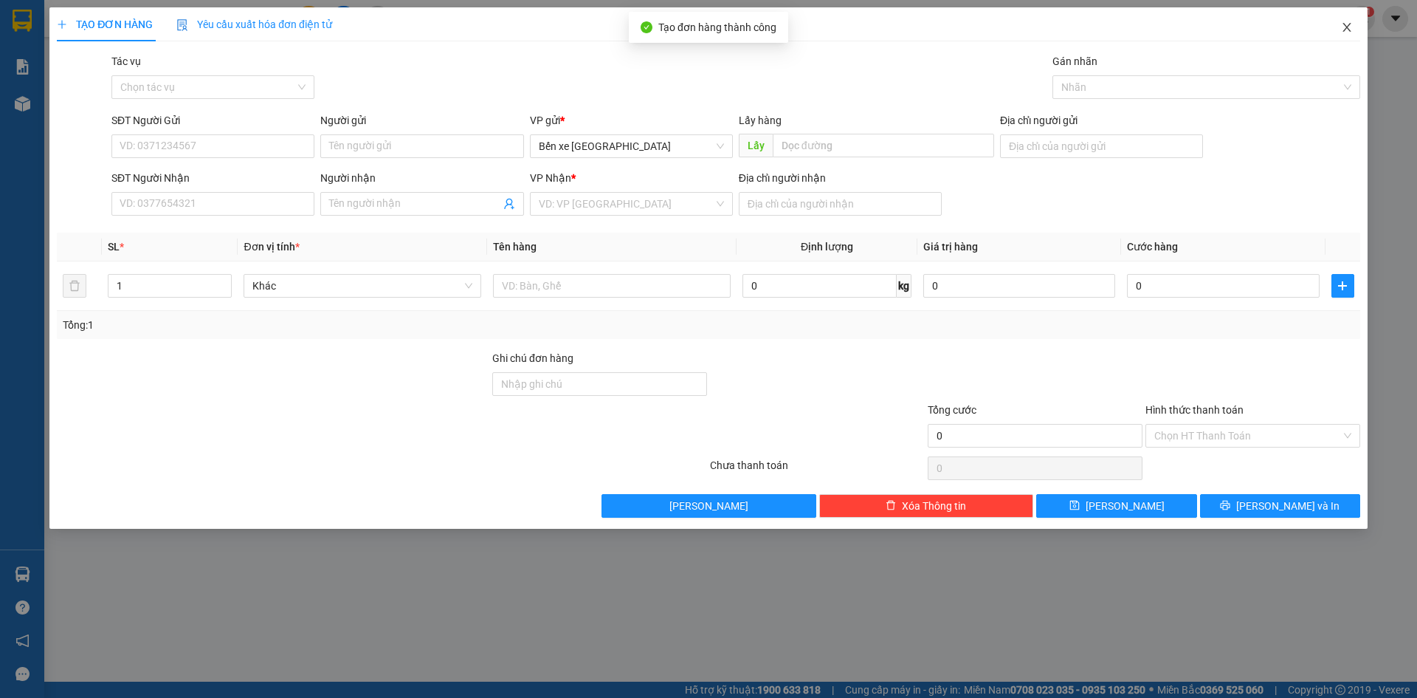
click at [1344, 32] on icon "close" at bounding box center [1347, 27] width 12 height 12
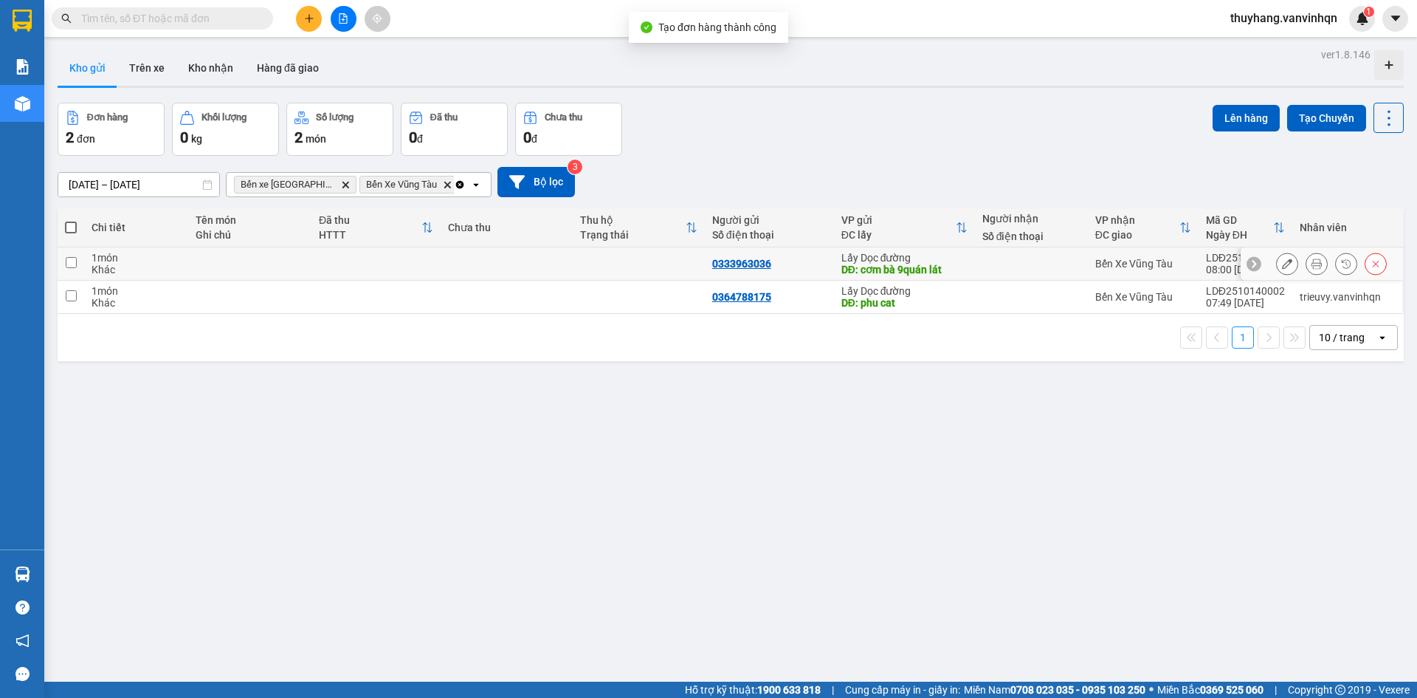
click at [361, 259] on td at bounding box center [376, 263] width 129 height 33
checkbox input "true"
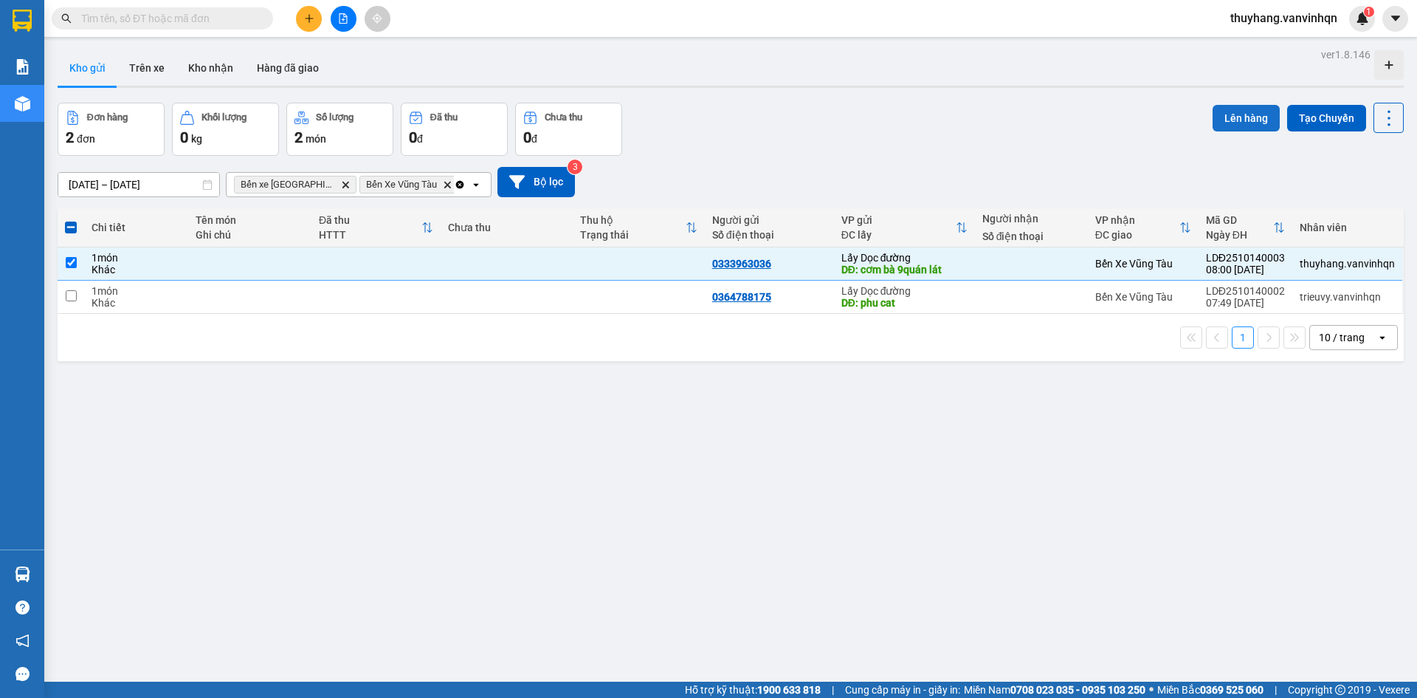
click at [1260, 126] on button "Lên hàng" at bounding box center [1246, 118] width 67 height 27
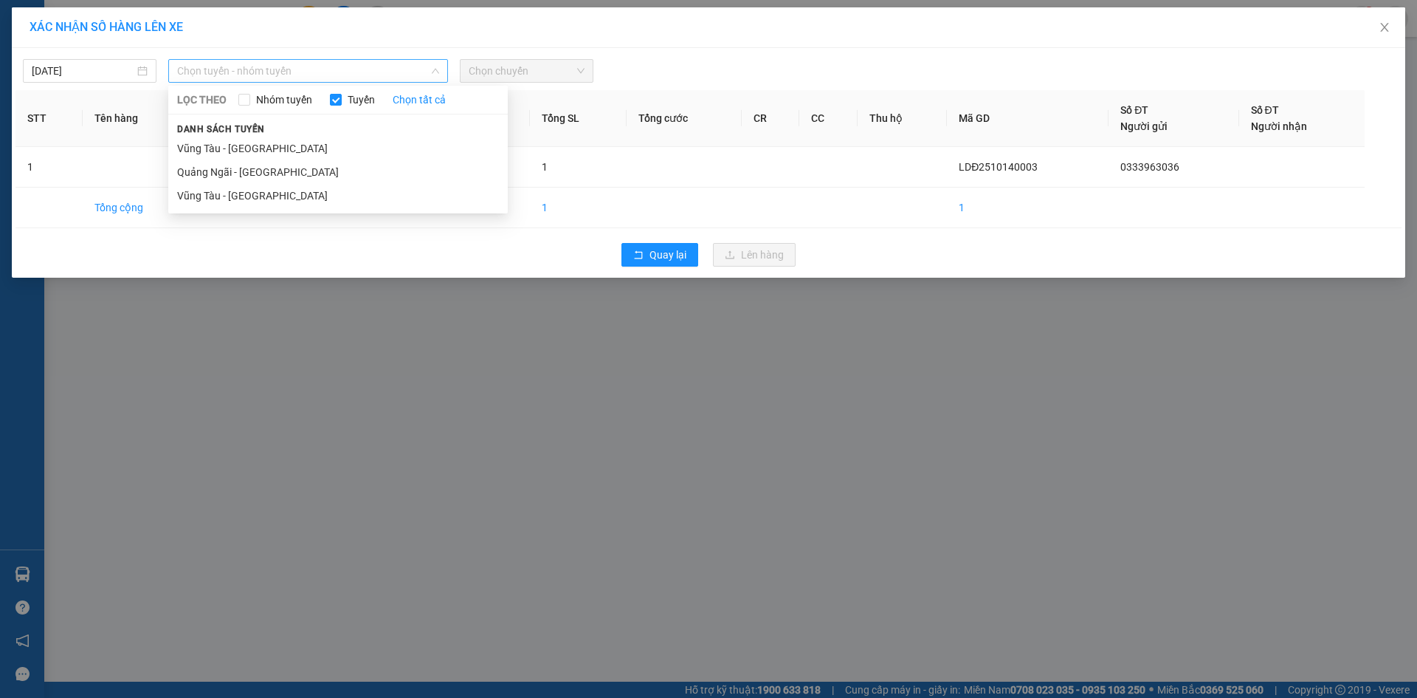
click at [208, 63] on span "Chọn tuyến - nhóm tuyến" at bounding box center [308, 71] width 262 height 22
click at [271, 171] on li "Quảng Ngãi - [GEOGRAPHIC_DATA]" at bounding box center [338, 172] width 340 height 24
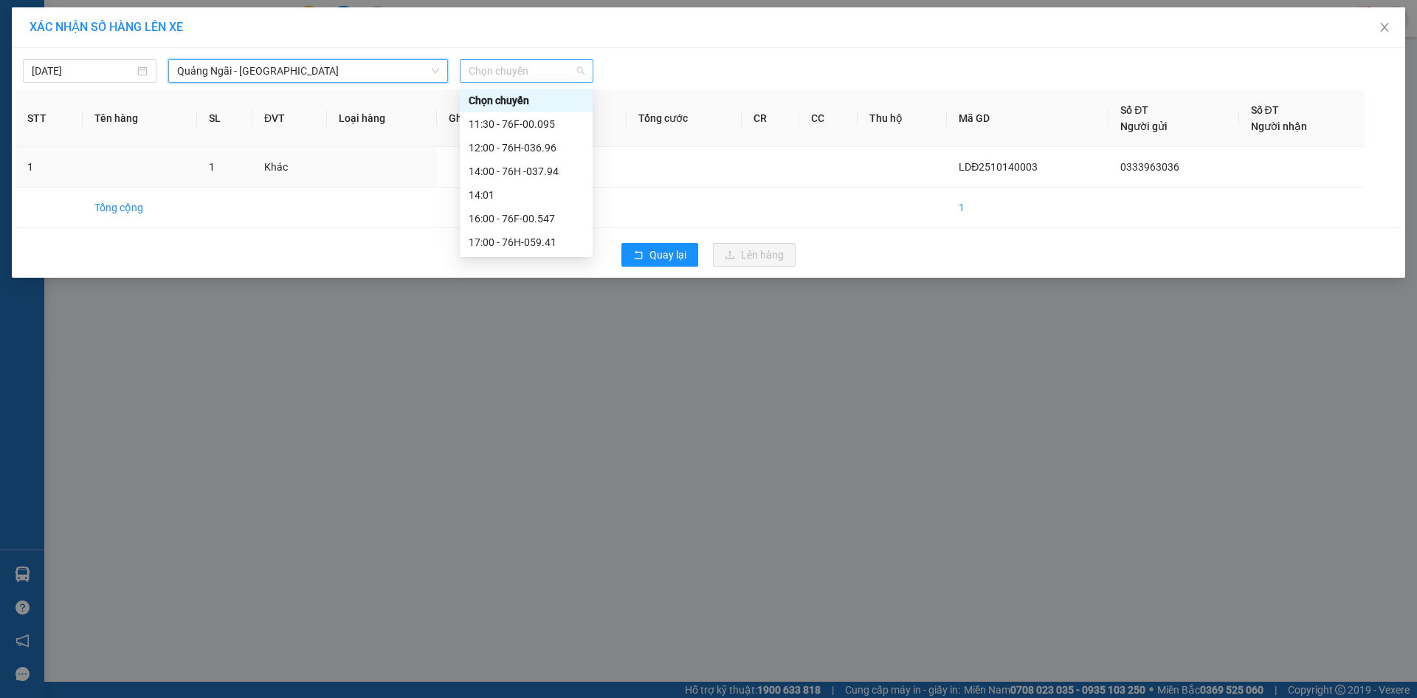
click at [537, 68] on span "Chọn chuyến" at bounding box center [527, 71] width 116 height 22
click at [563, 150] on div "12:00 - 76H-036.96" at bounding box center [526, 148] width 115 height 16
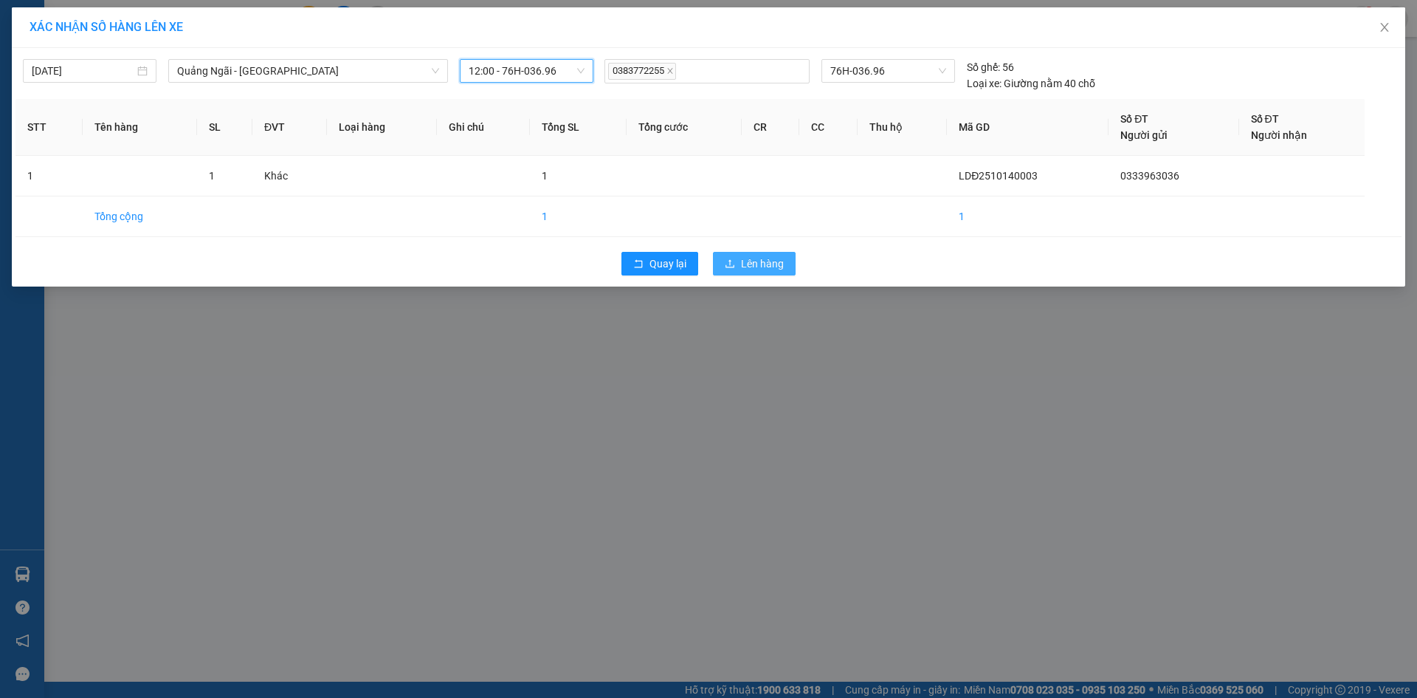
click at [777, 260] on span "Lên hàng" at bounding box center [762, 263] width 43 height 16
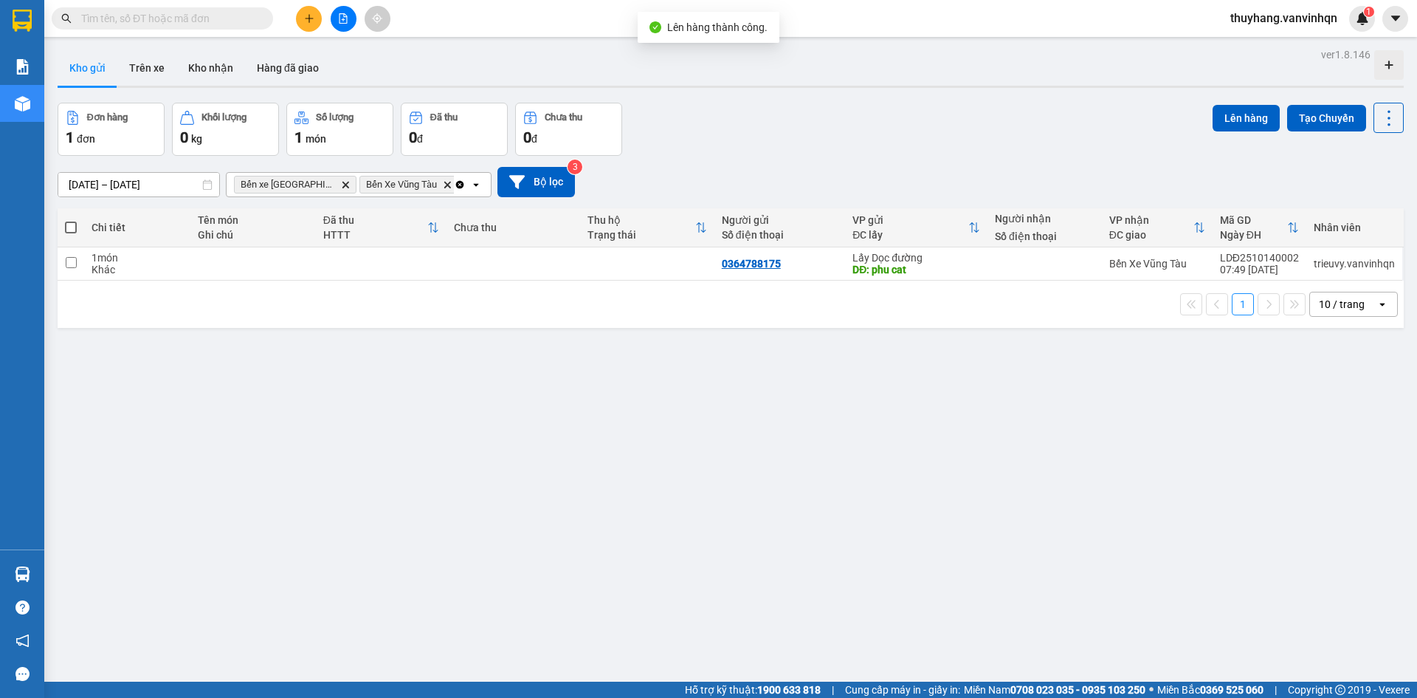
click at [346, 21] on icon "file-add" at bounding box center [343, 18] width 10 height 10
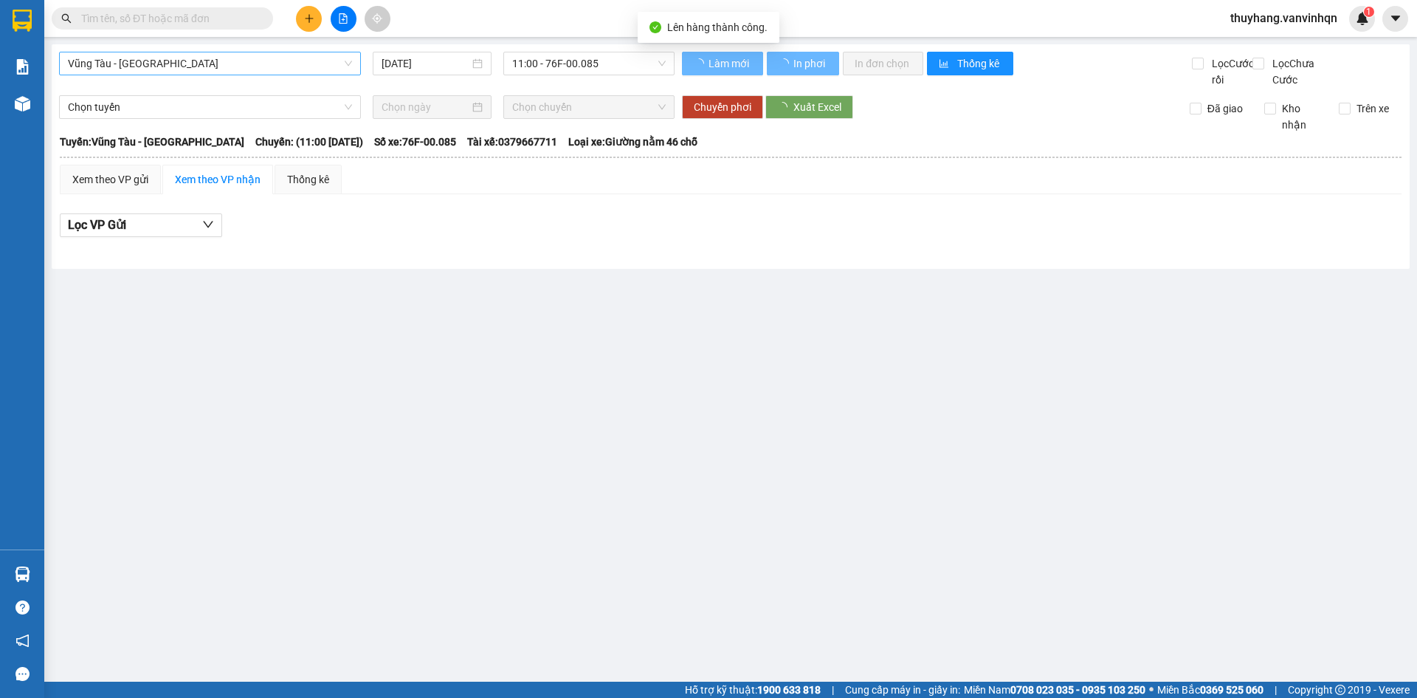
click at [250, 63] on span "Vũng Tàu - [GEOGRAPHIC_DATA]" at bounding box center [210, 63] width 284 height 22
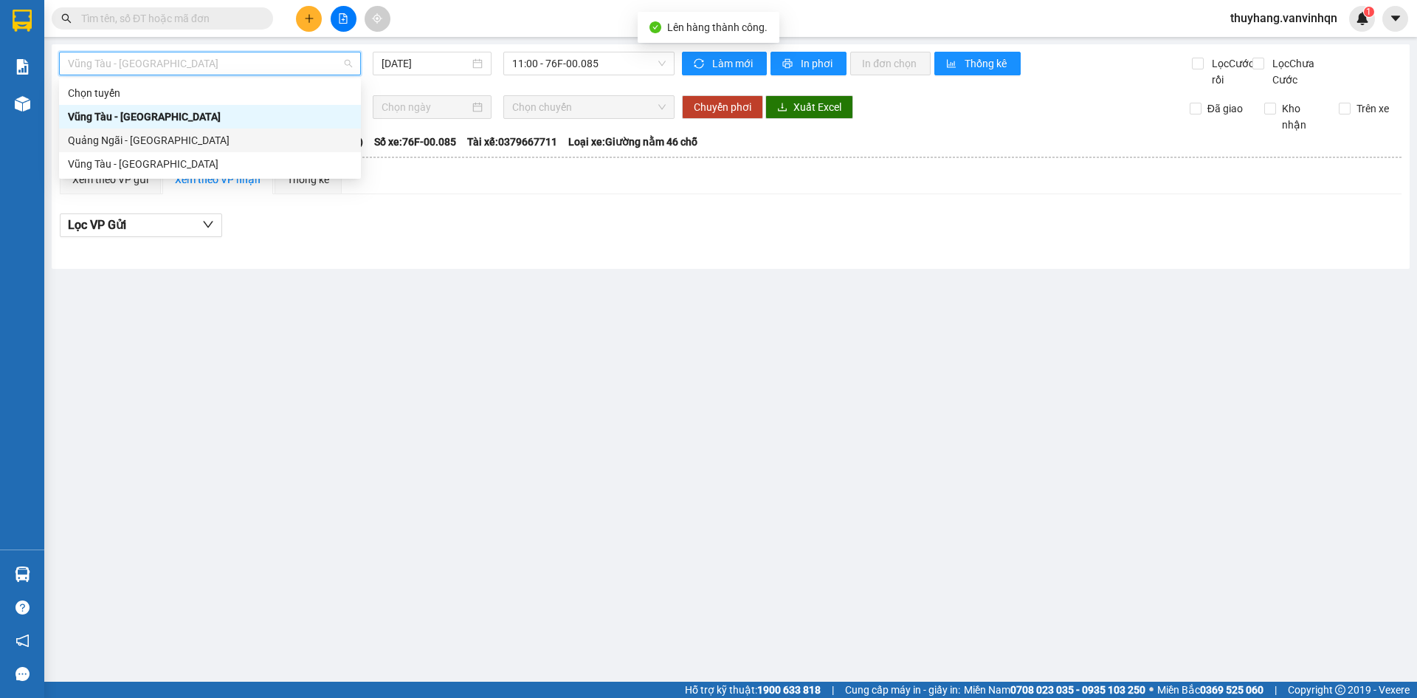
click at [232, 142] on div "Quảng Ngãi - [GEOGRAPHIC_DATA]" at bounding box center [210, 140] width 284 height 16
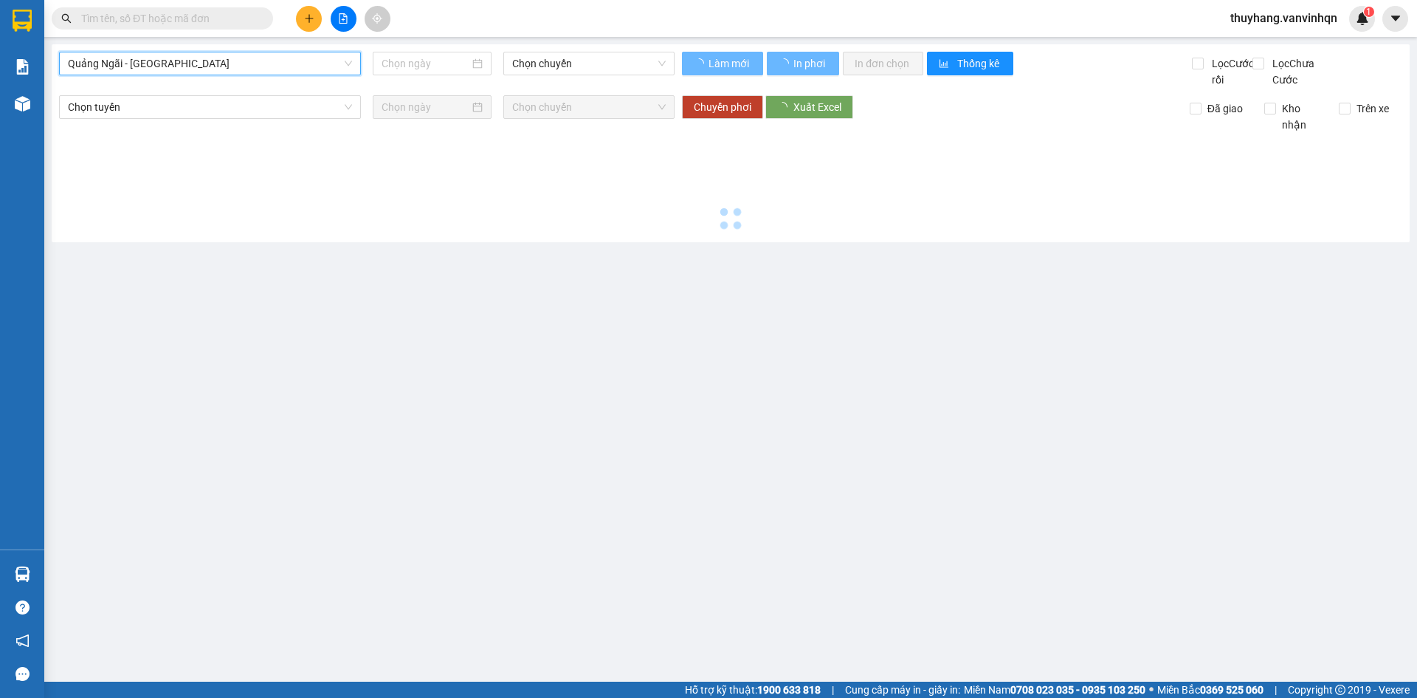
type input "[DATE]"
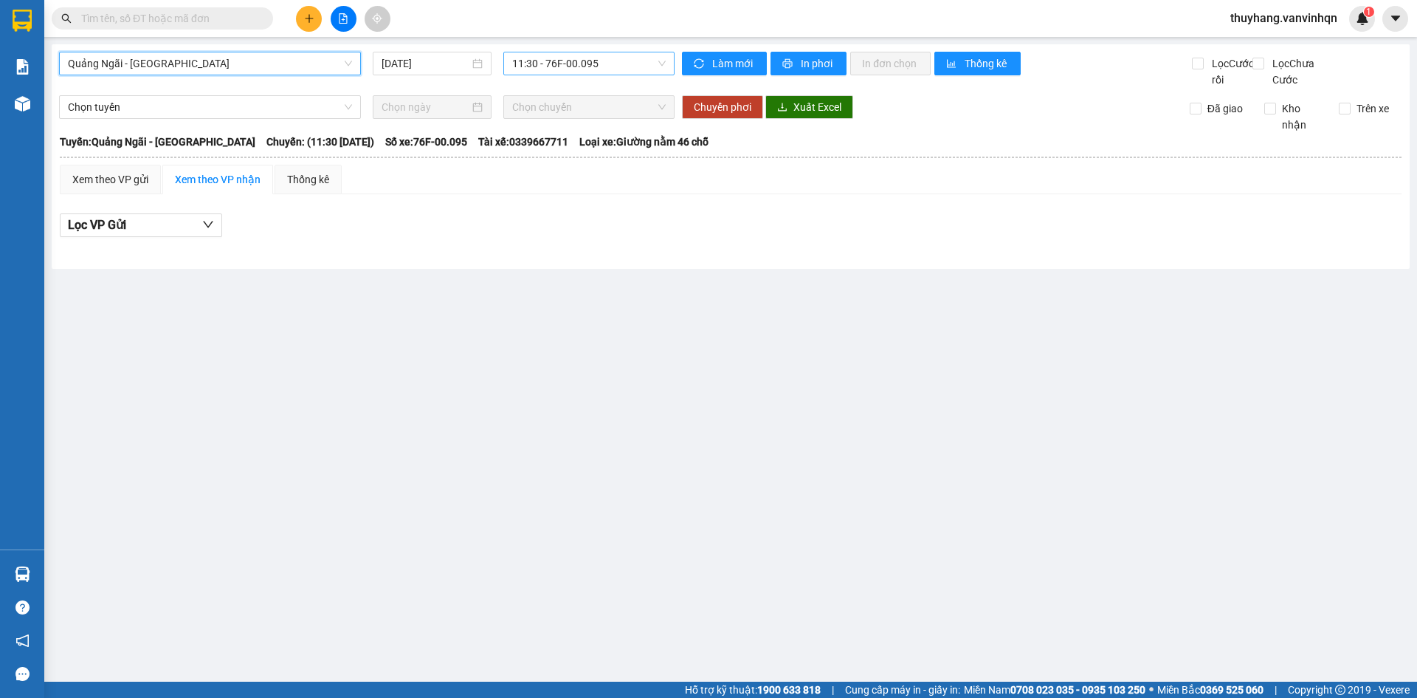
click at [551, 63] on span "11:30 - 76F-00.095" at bounding box center [589, 63] width 154 height 22
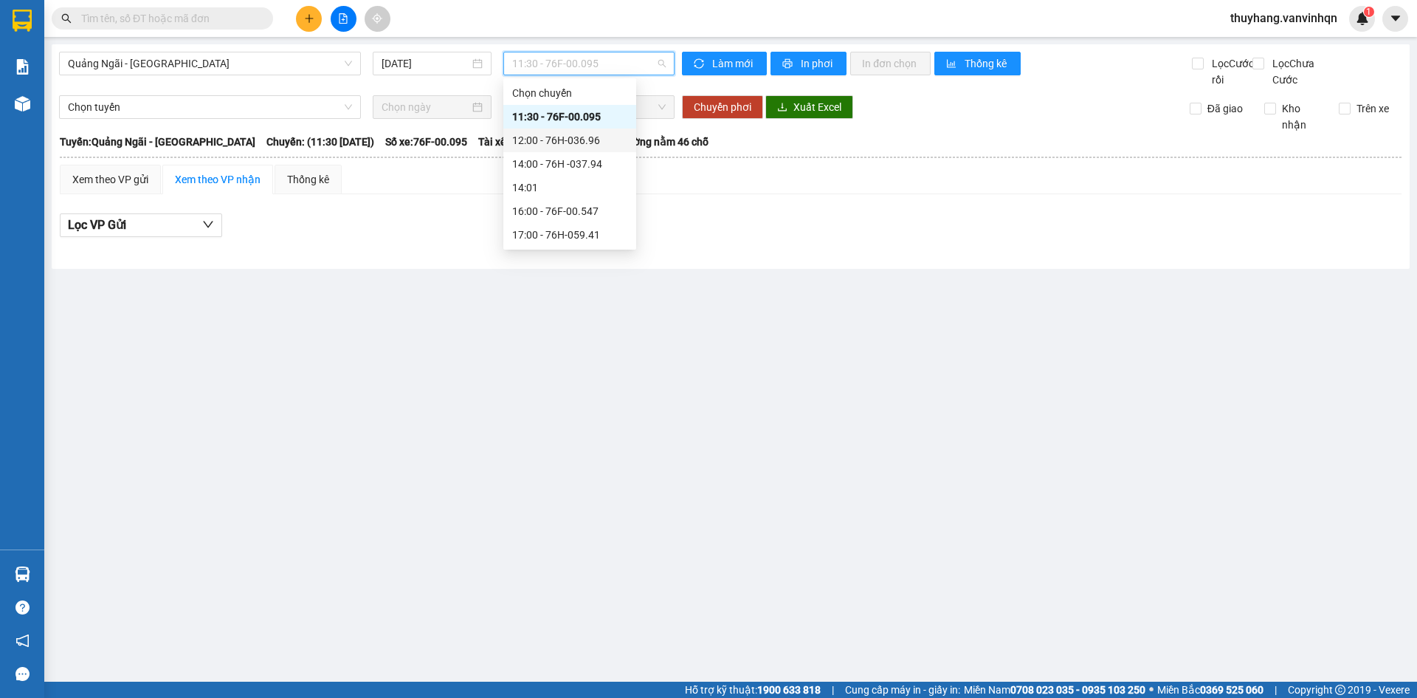
click at [581, 143] on div "12:00 - 76H-036.96" at bounding box center [569, 140] width 115 height 16
